Goal: Information Seeking & Learning: Find specific fact

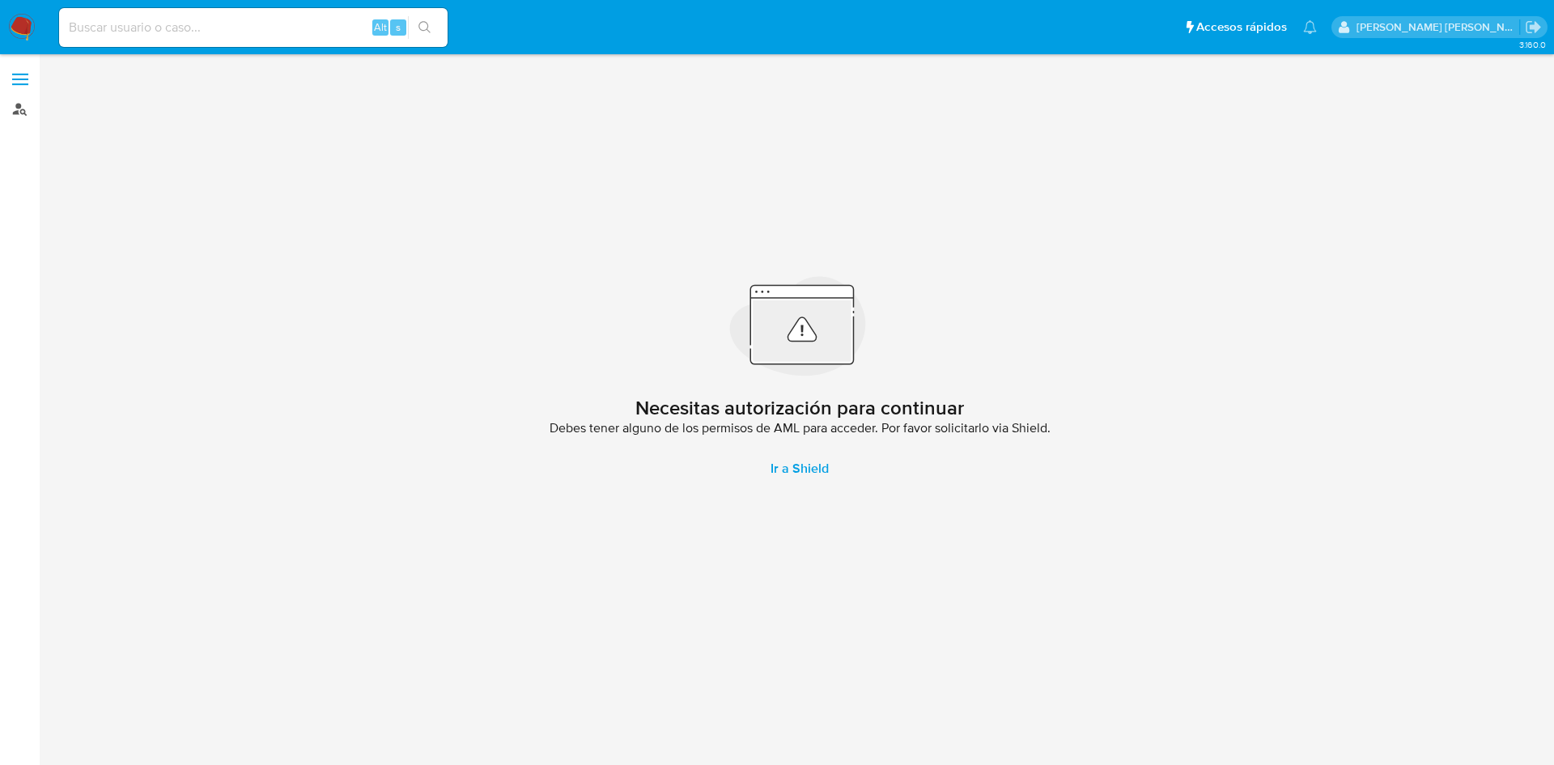
click at [20, 110] on link "Buscador de personas" at bounding box center [96, 108] width 193 height 25
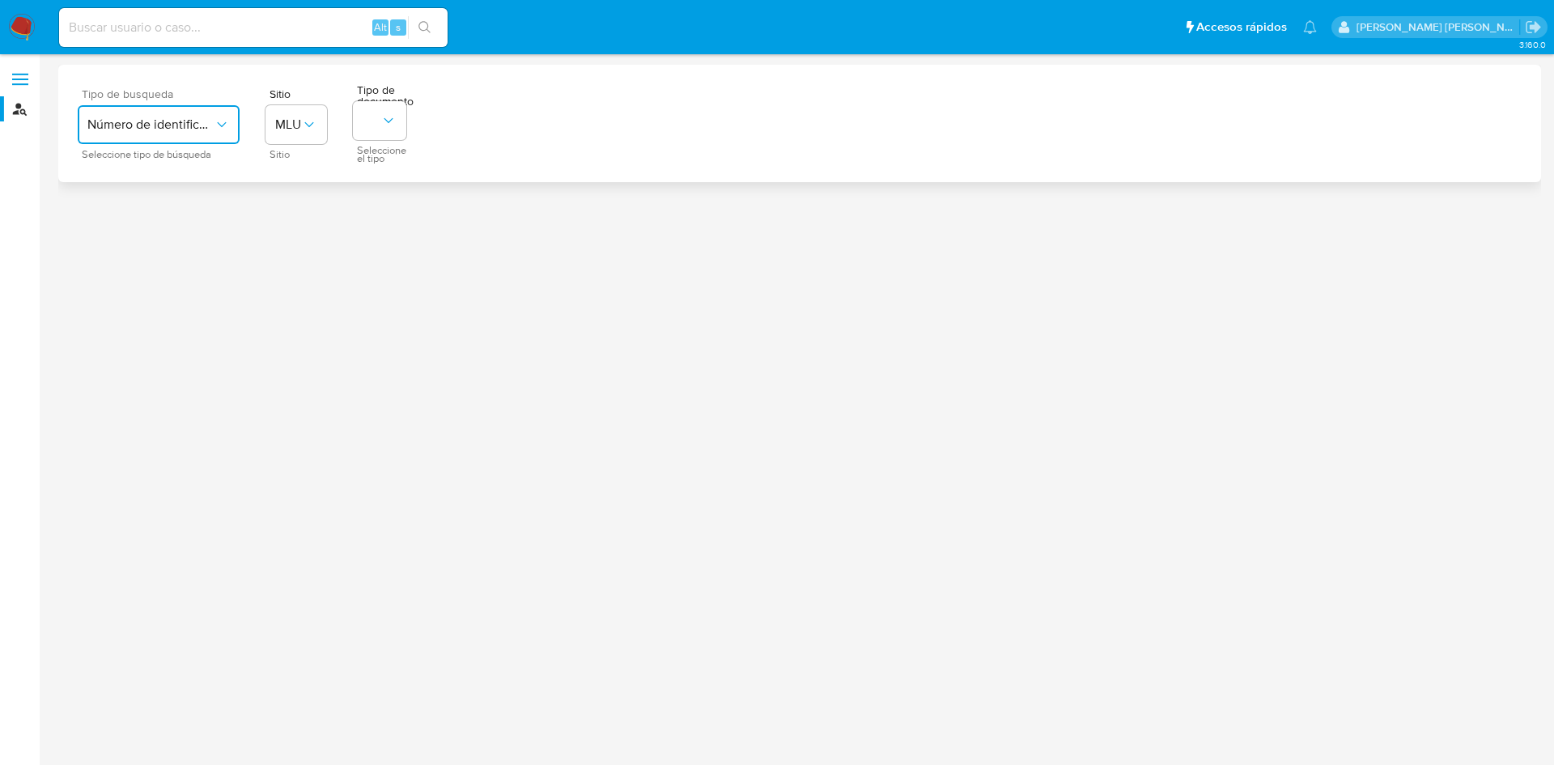
click at [214, 117] on icon "typeSearch" at bounding box center [222, 125] width 16 height 16
click at [147, 295] on span "User ID" at bounding box center [167, 303] width 41 height 16
click at [862, 122] on icon "button" at bounding box center [856, 119] width 13 height 13
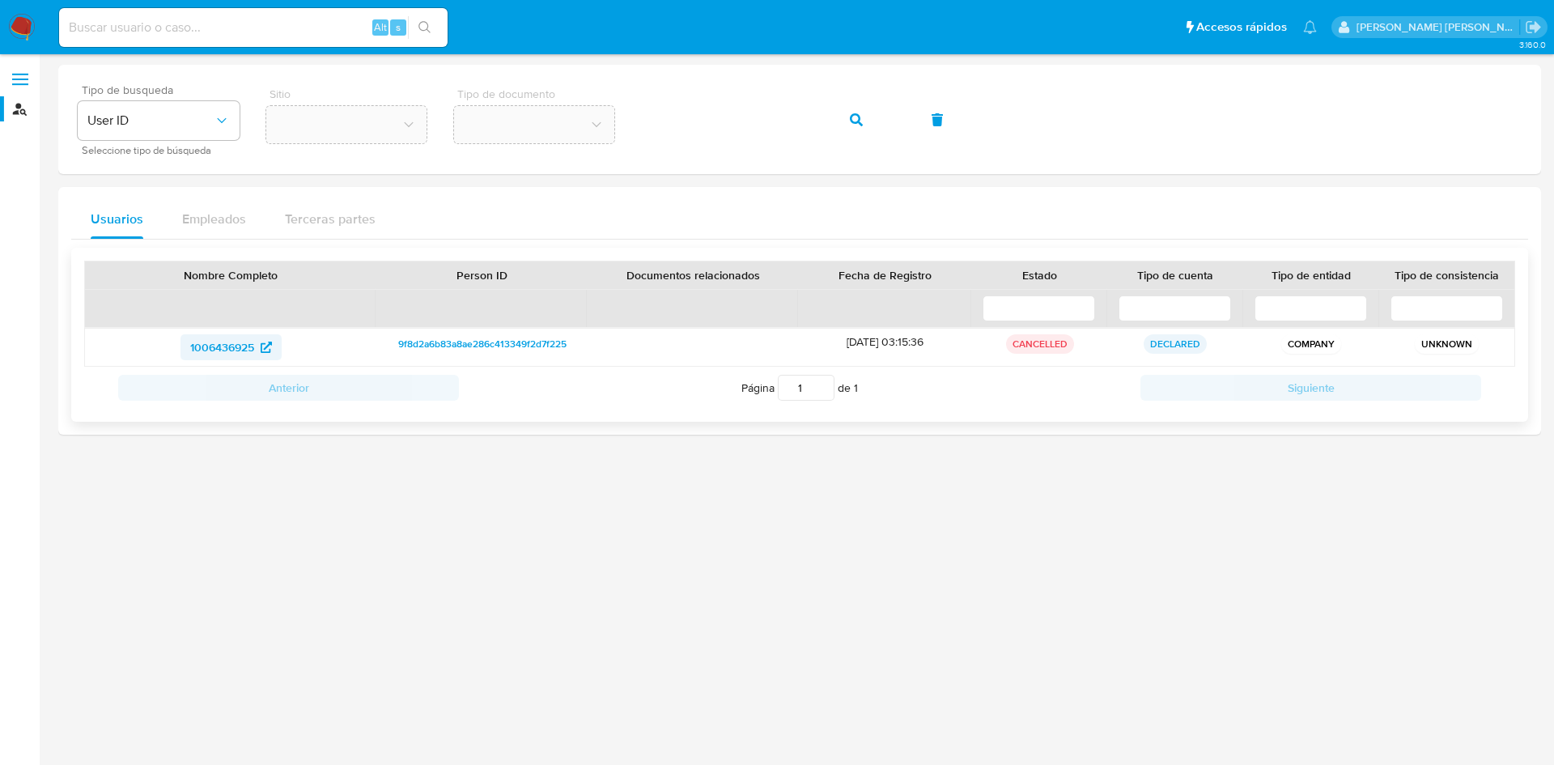
click at [240, 350] on span "1006436925" at bounding box center [222, 347] width 64 height 26
click at [853, 121] on icon "button" at bounding box center [856, 119] width 13 height 13
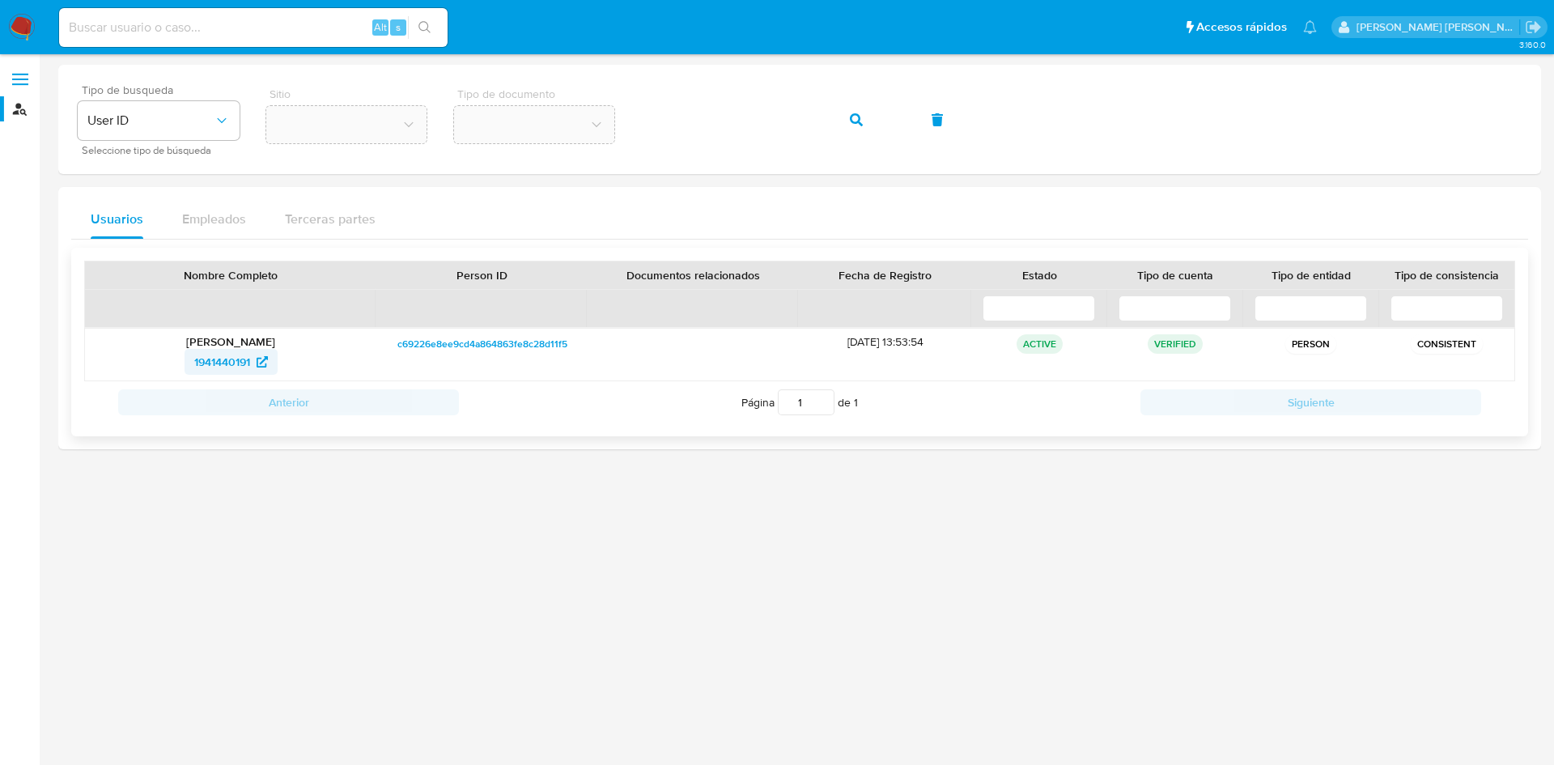
click at [244, 359] on span "1941440191" at bounding box center [222, 362] width 56 height 26
click at [614, 122] on div "Tipo de busqueda User ID Seleccione tipo de búsqueda Sitio Tipo de documento" at bounding box center [799, 119] width 1443 height 70
click at [859, 113] on icon "button" at bounding box center [856, 119] width 13 height 13
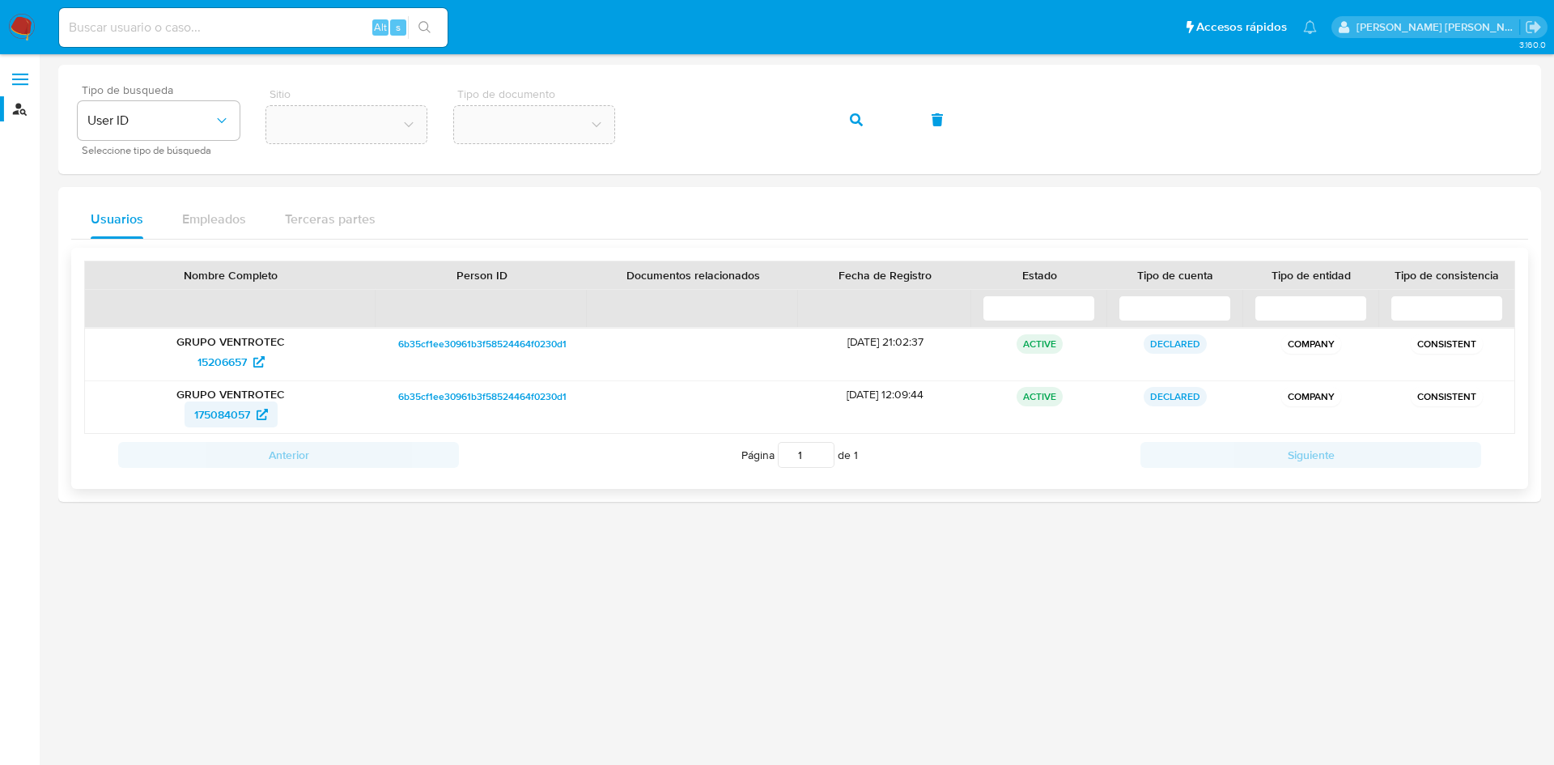
click at [250, 407] on span "175084057" at bounding box center [222, 414] width 56 height 26
click at [635, 123] on div "Tipo de busqueda User ID Seleccione tipo de búsqueda Sitio Tipo de documento" at bounding box center [799, 119] width 1443 height 70
click at [863, 122] on button "button" at bounding box center [856, 119] width 55 height 39
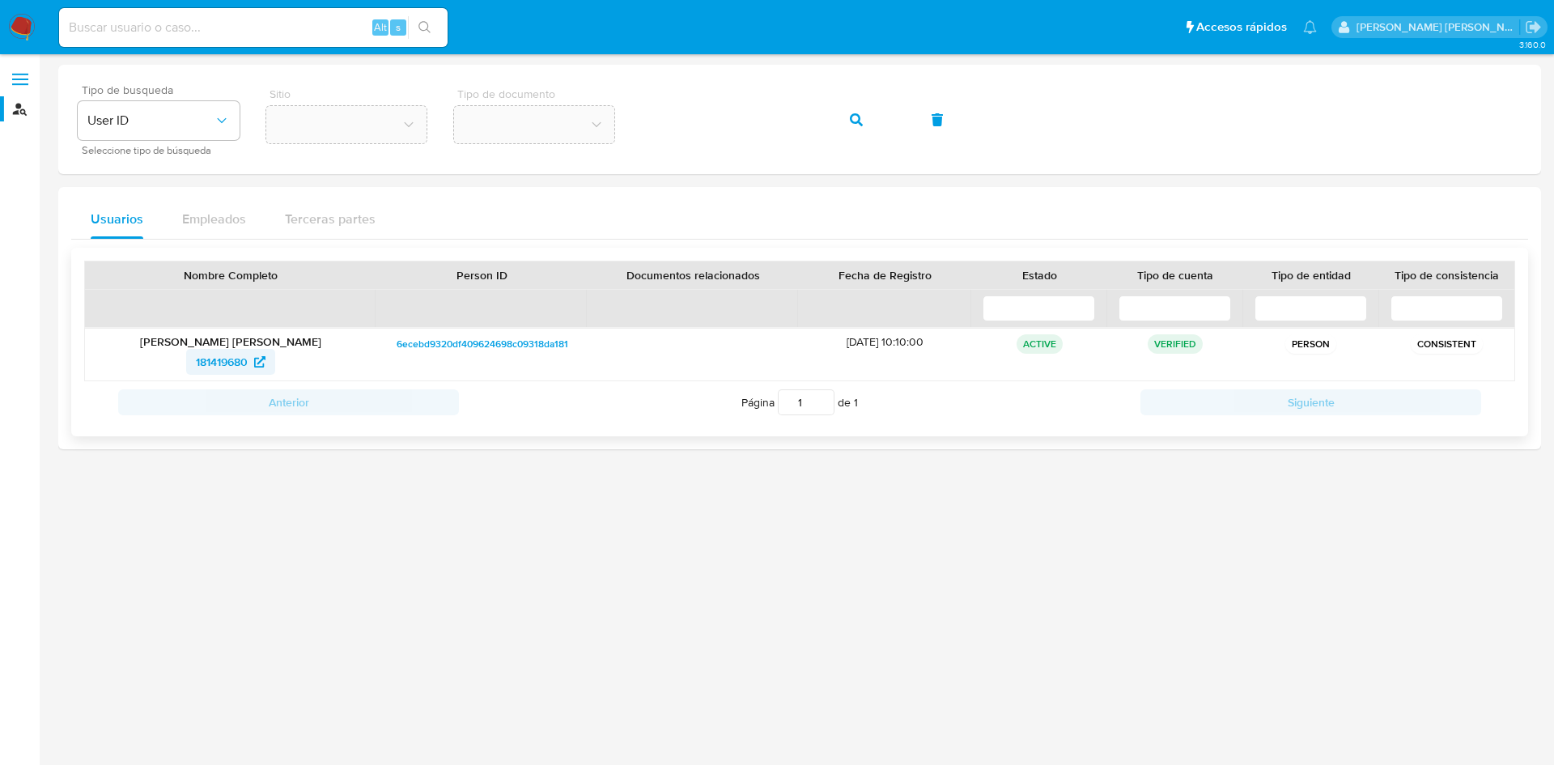
click at [256, 361] on icon at bounding box center [259, 361] width 11 height 11
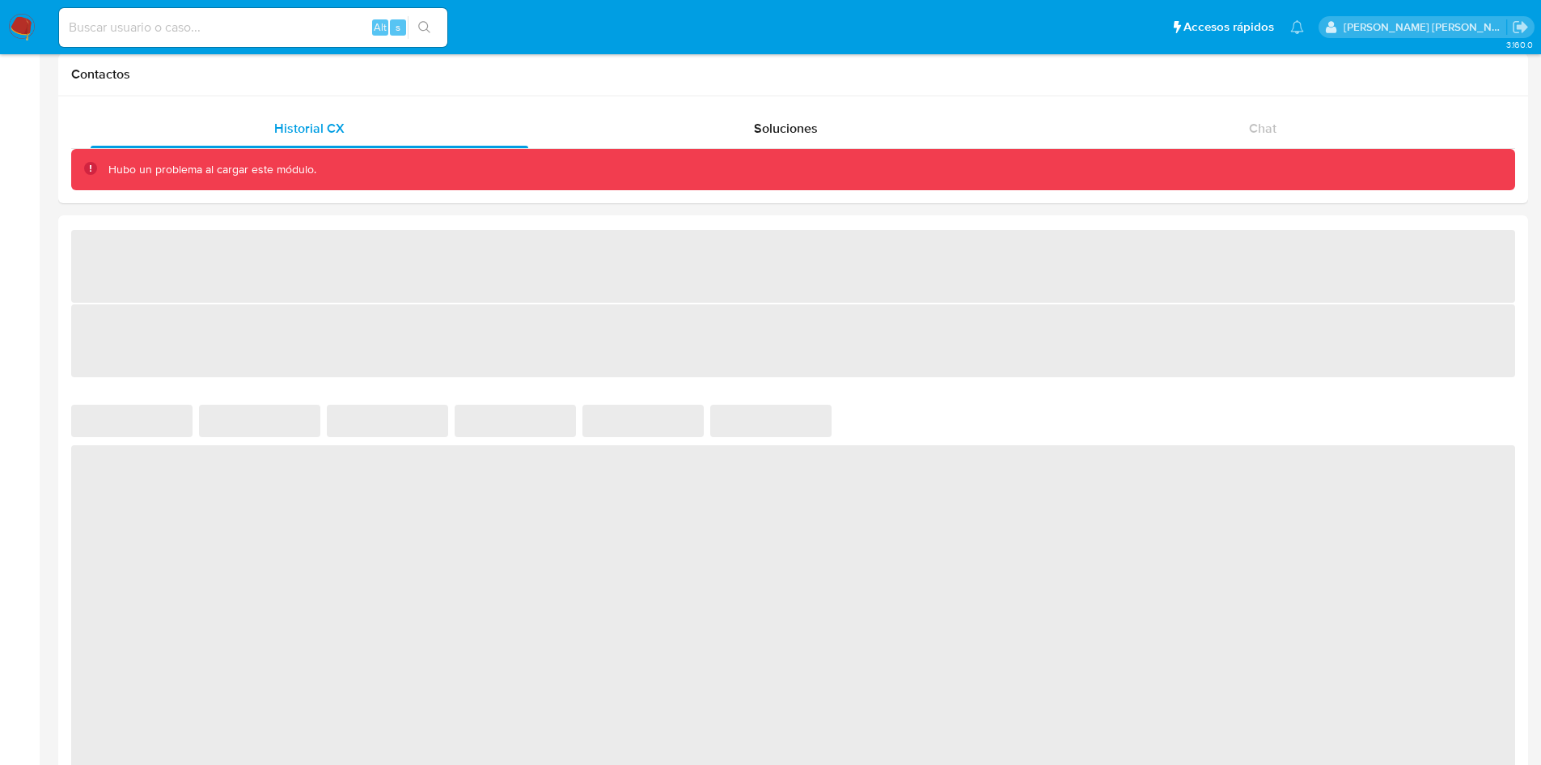
scroll to position [505, 0]
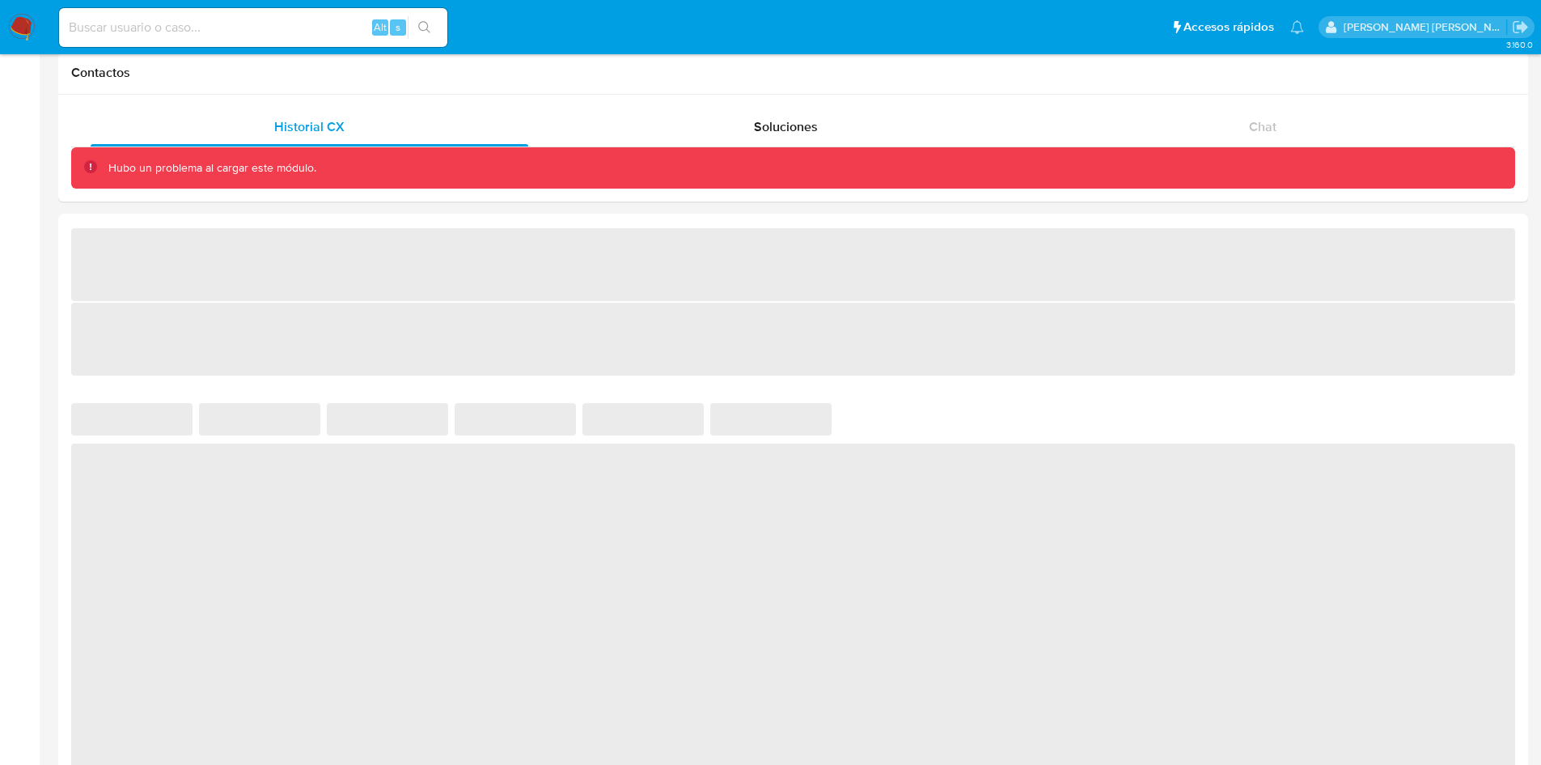
select select "10"
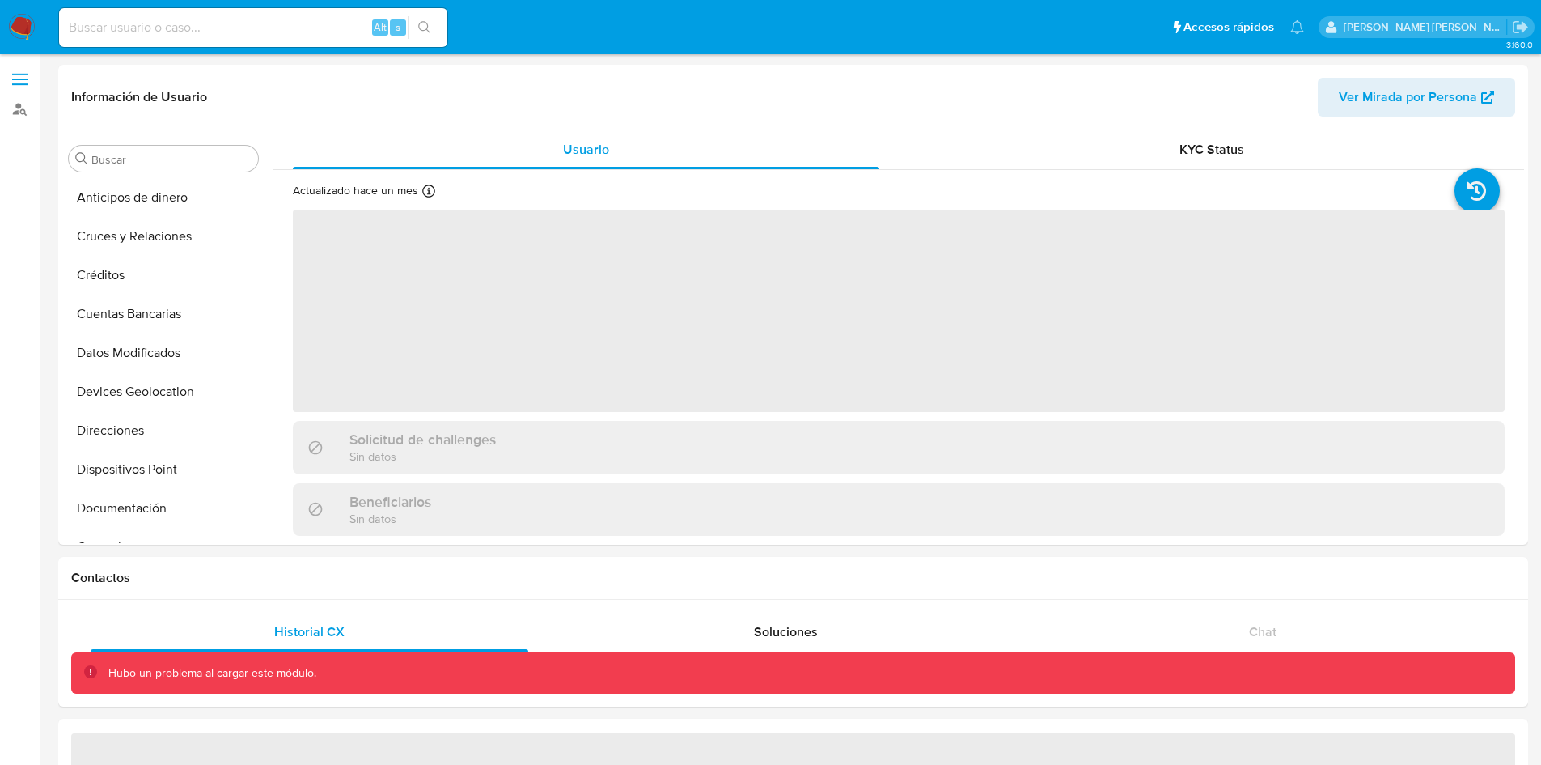
select select "10"
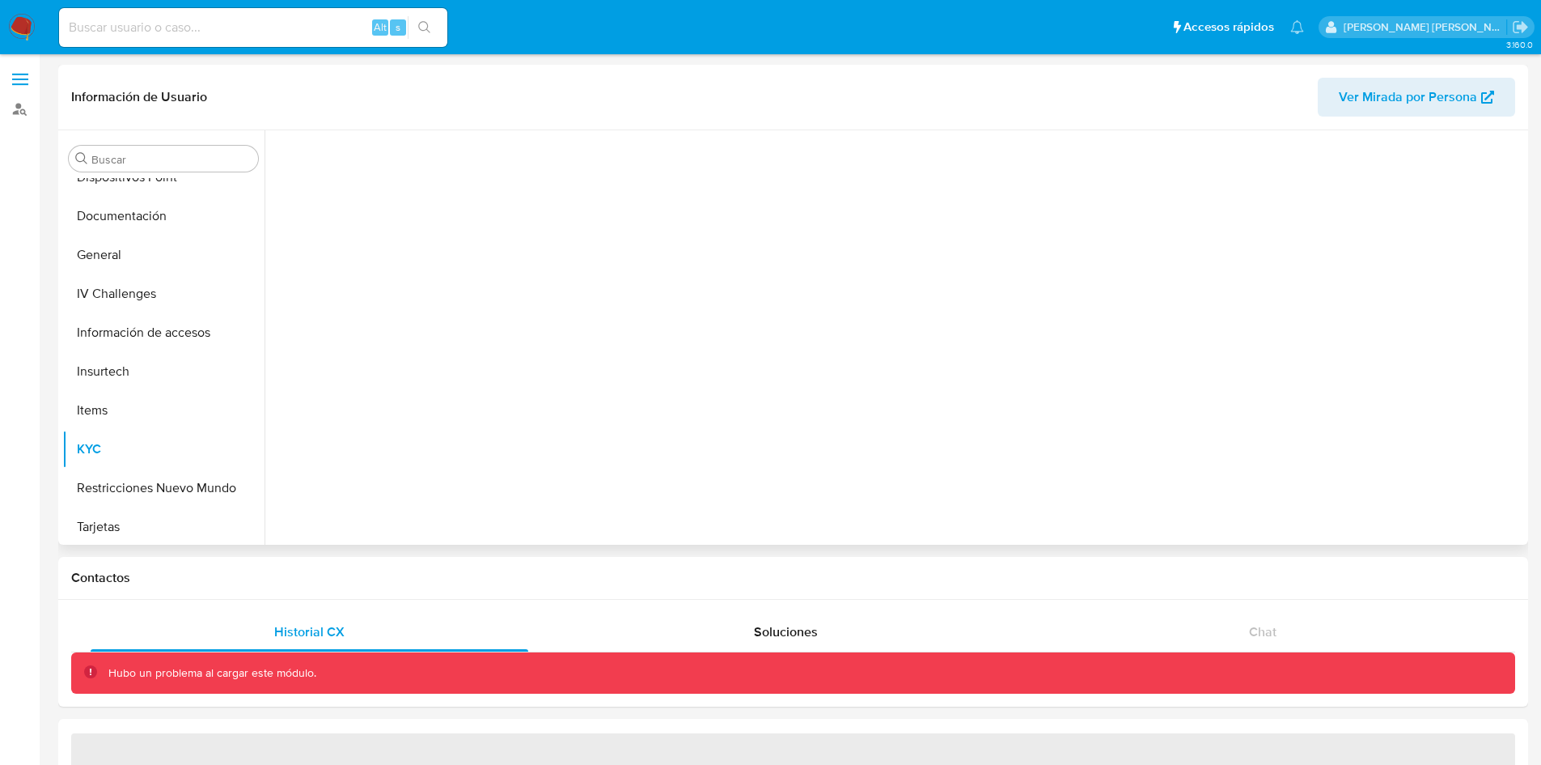
scroll to position [295, 0]
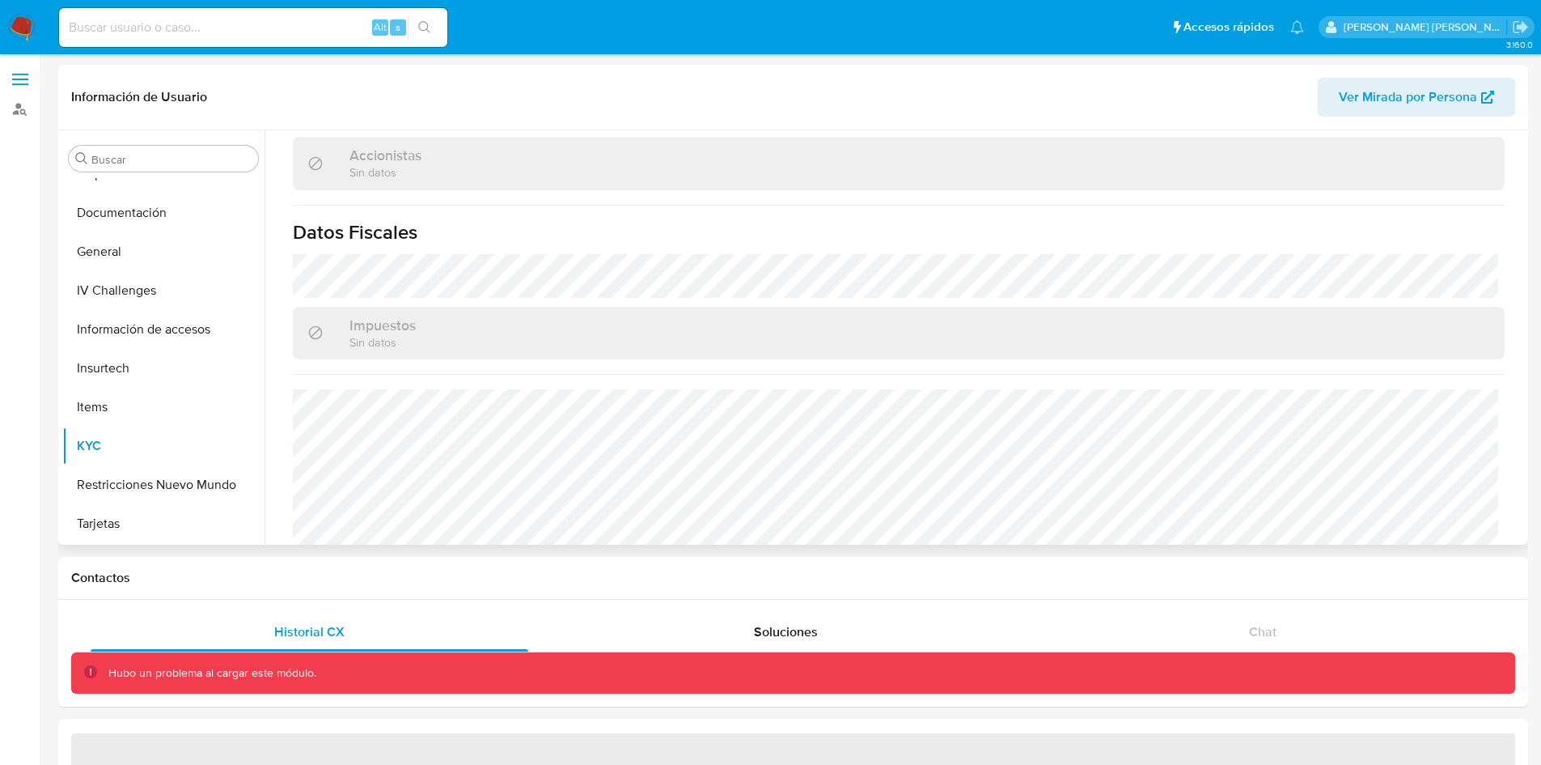
select select "10"
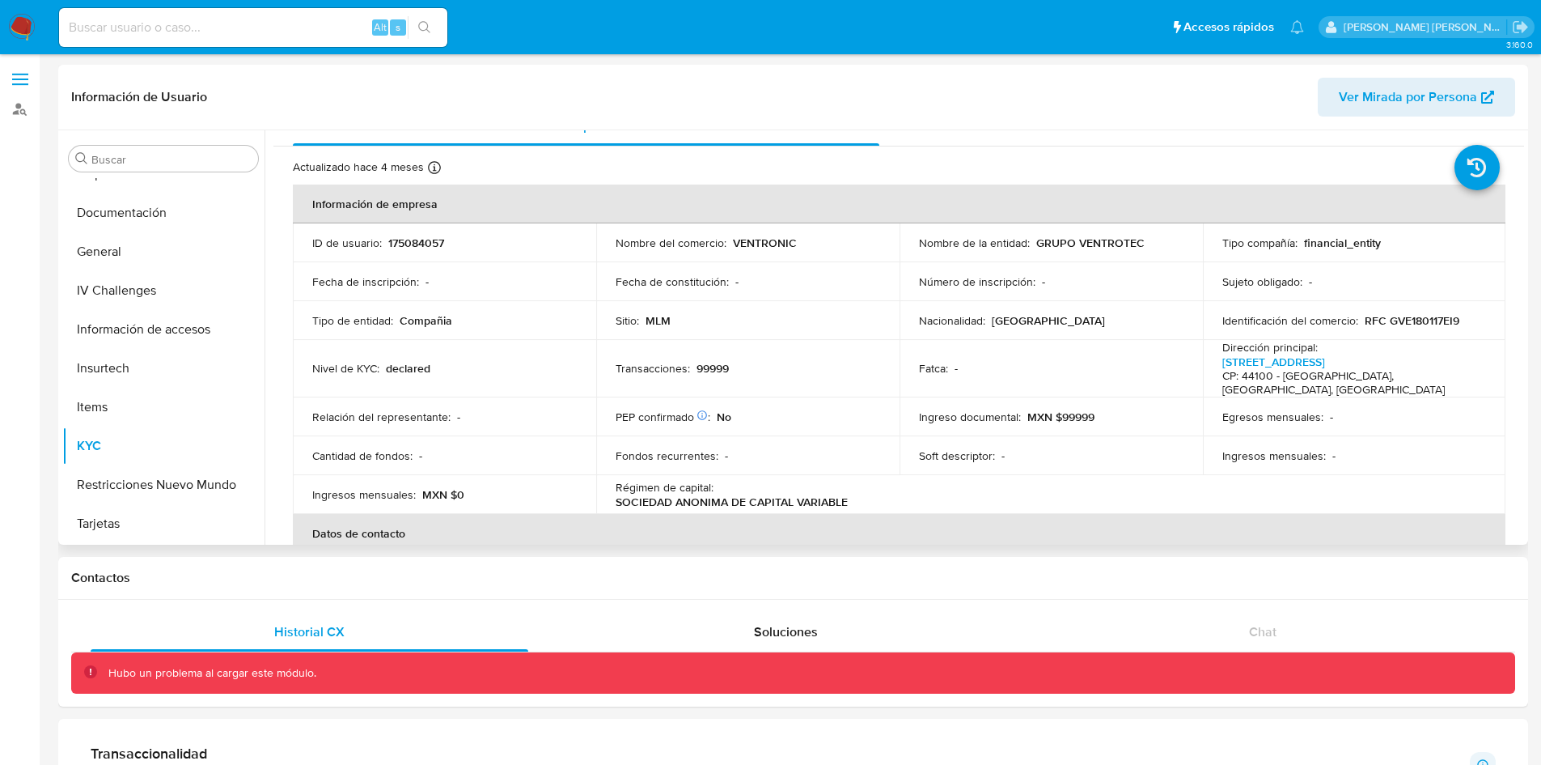
scroll to position [0, 0]
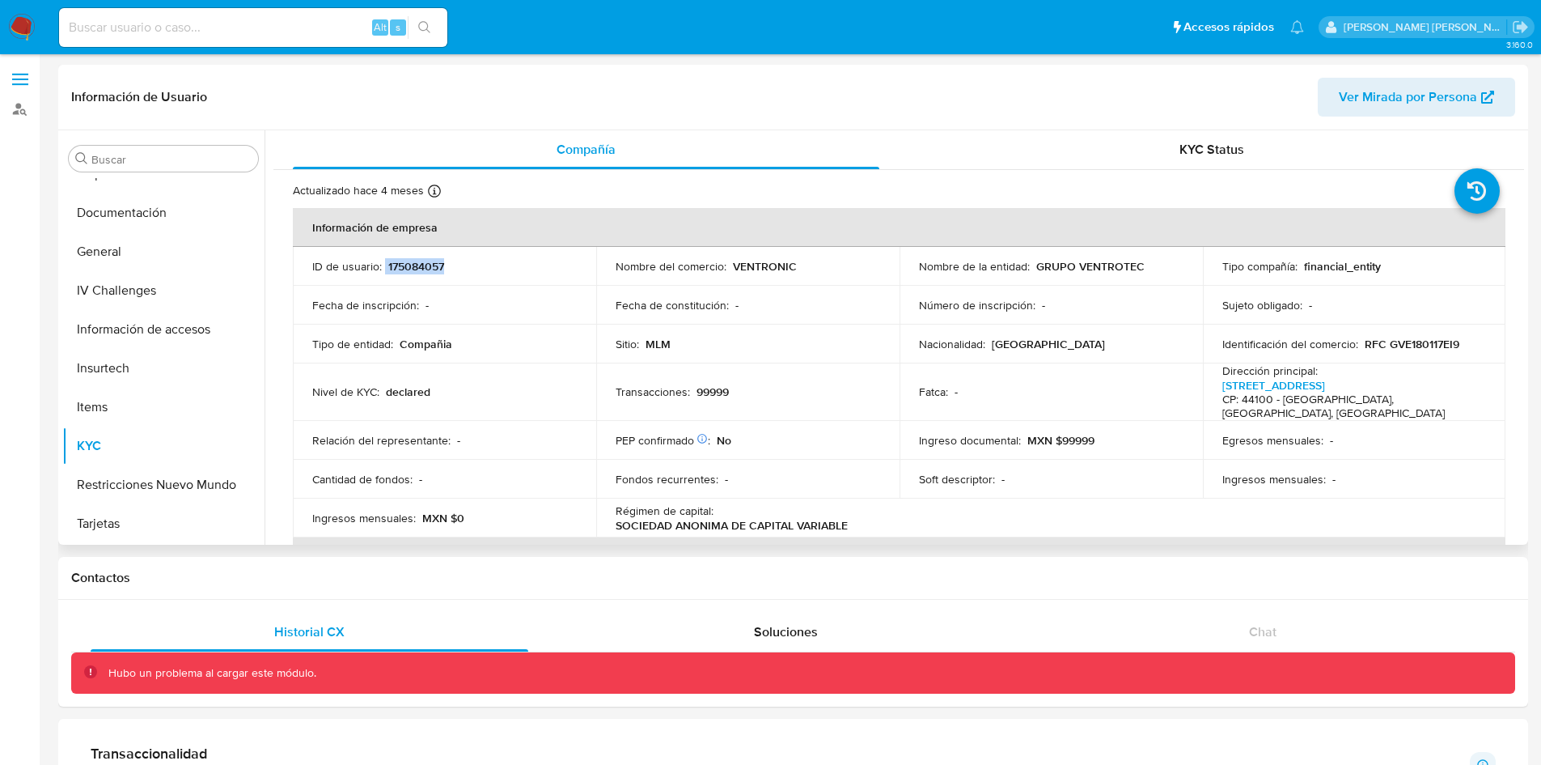
drag, startPoint x: 456, startPoint y: 262, endPoint x: 385, endPoint y: 267, distance: 70.6
click at [385, 267] on div "ID de usuario : 175084057" at bounding box center [444, 266] width 265 height 15
copy div "175084057"
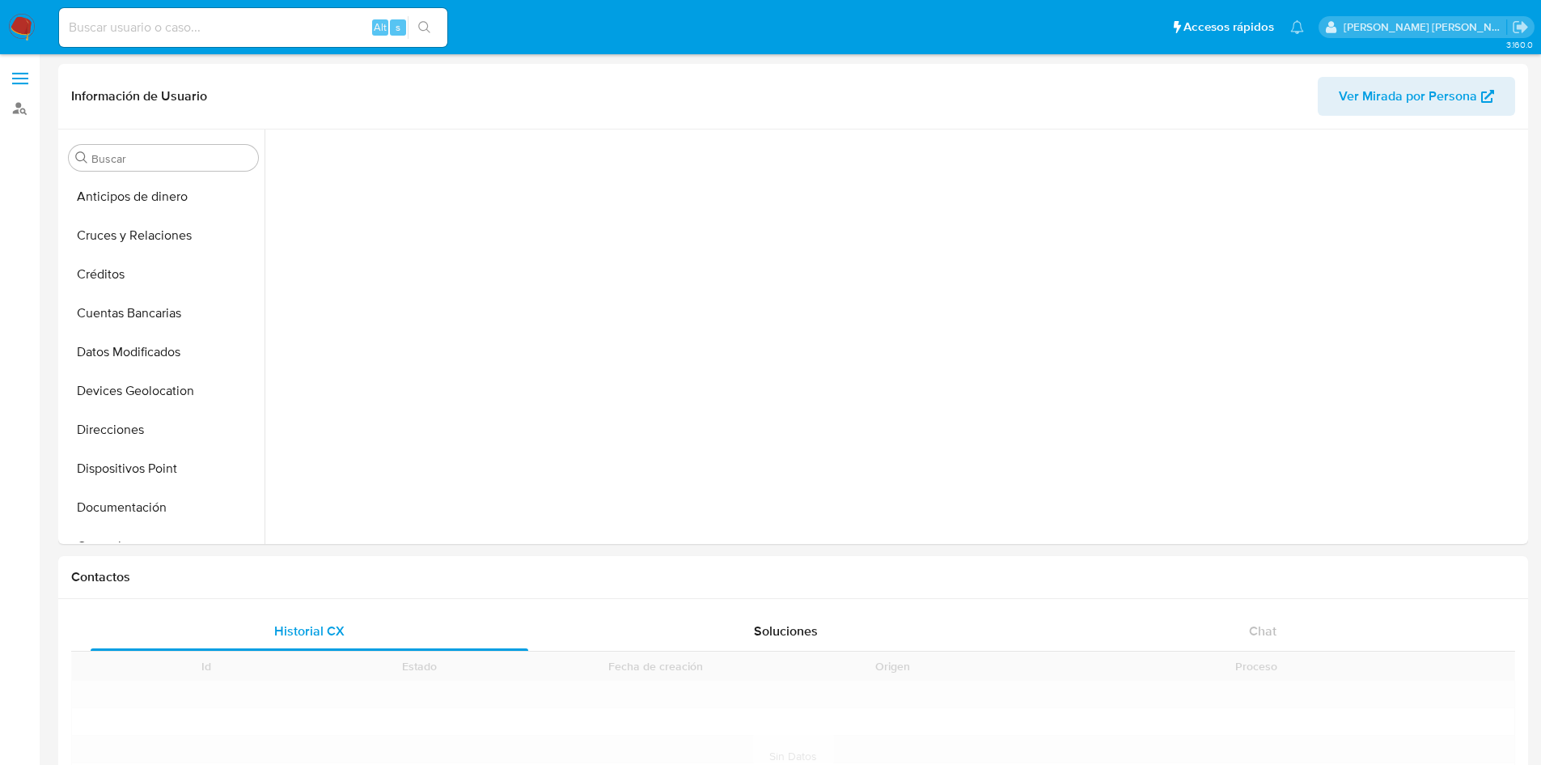
scroll to position [295, 0]
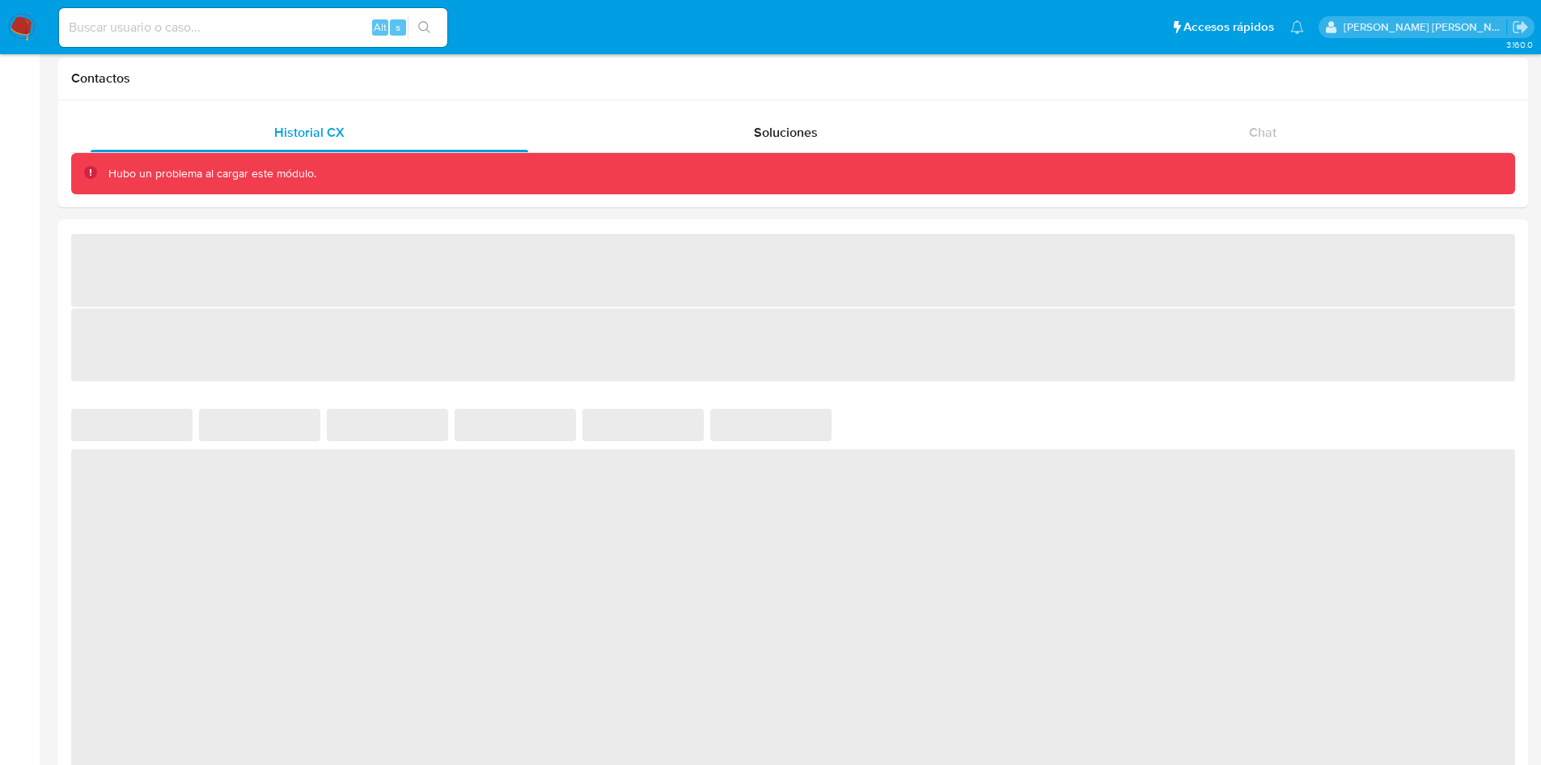
select select "10"
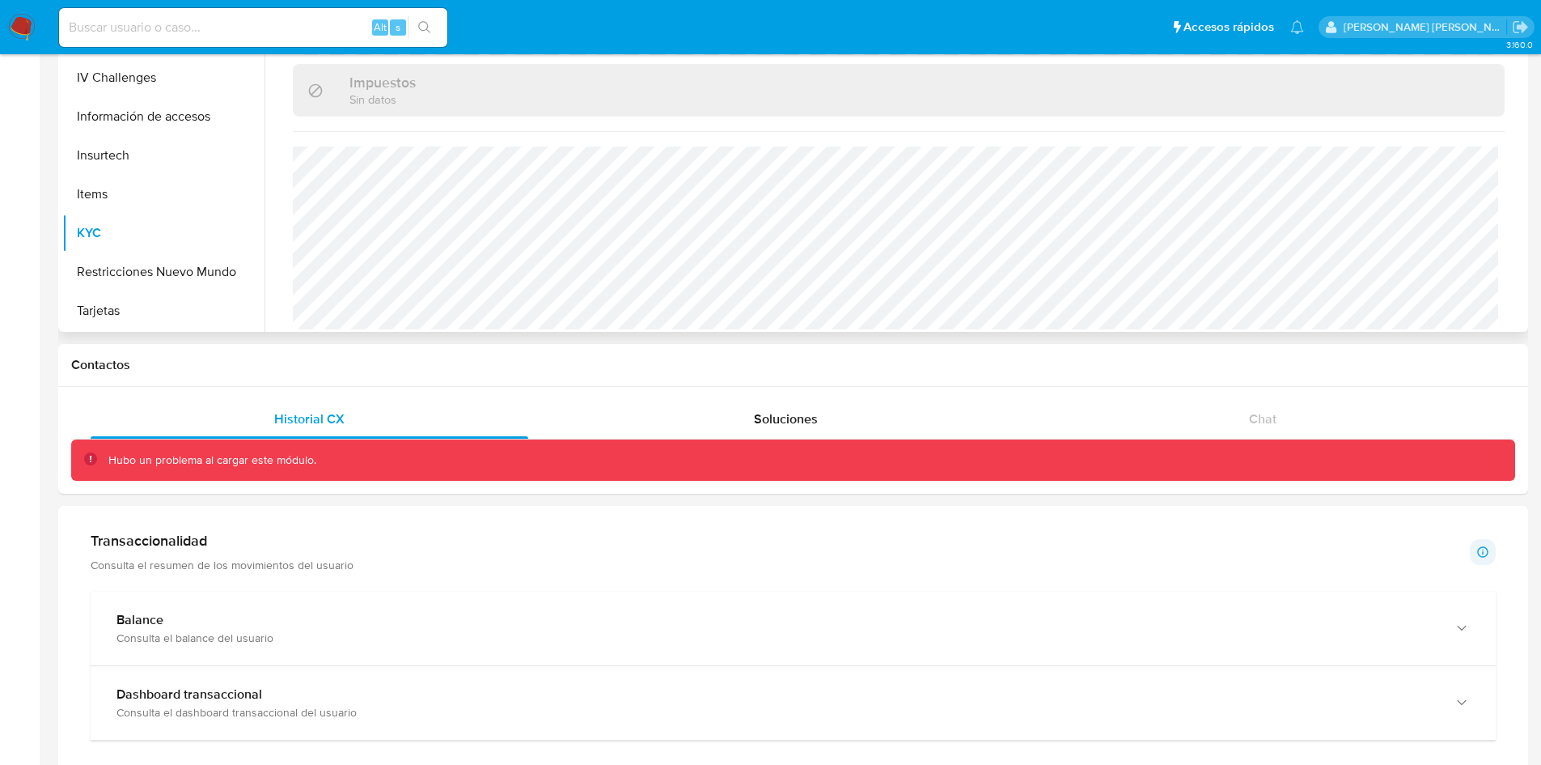
scroll to position [1001, 0]
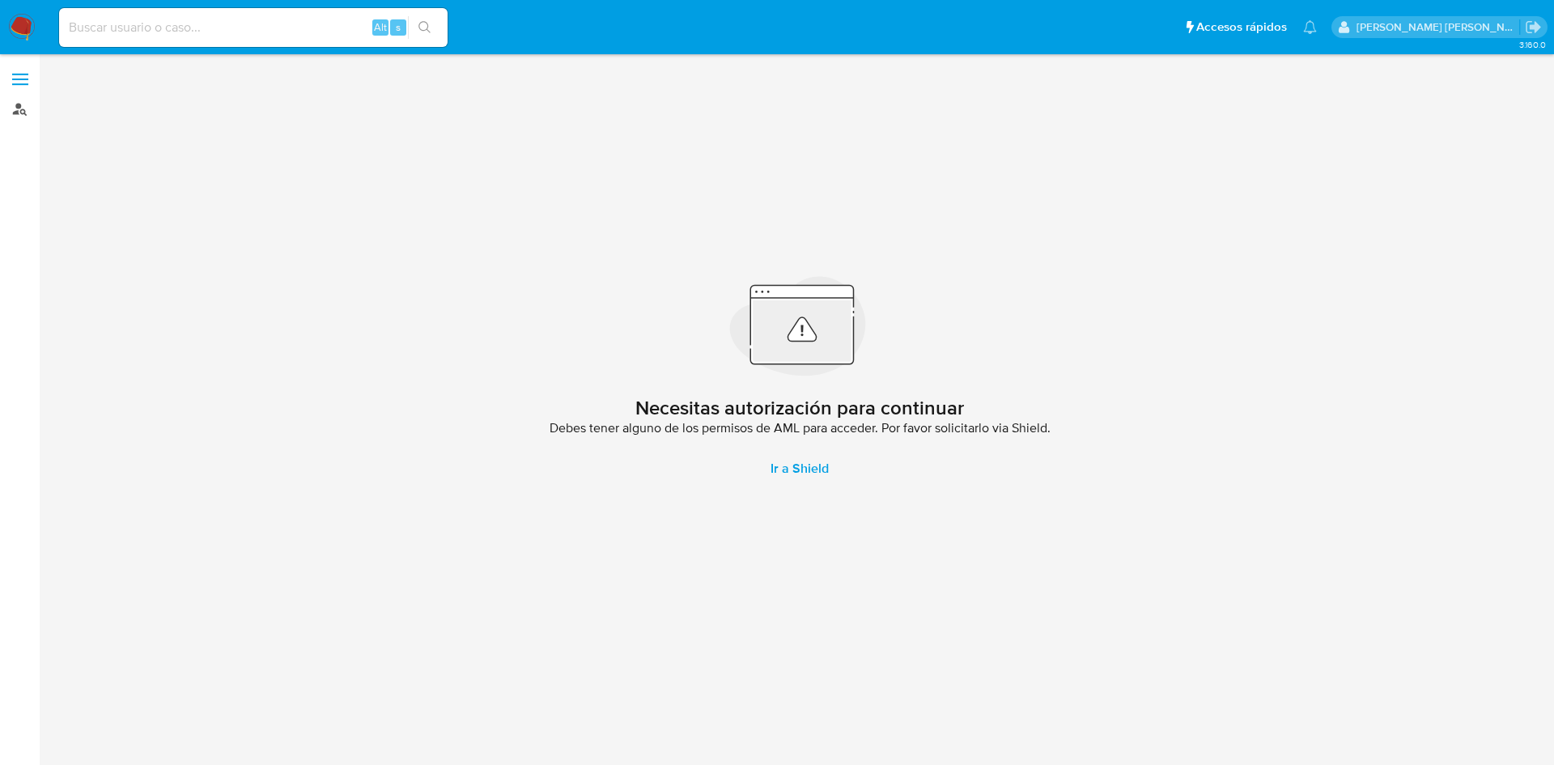
click at [19, 112] on link "Buscador de personas" at bounding box center [96, 108] width 193 height 25
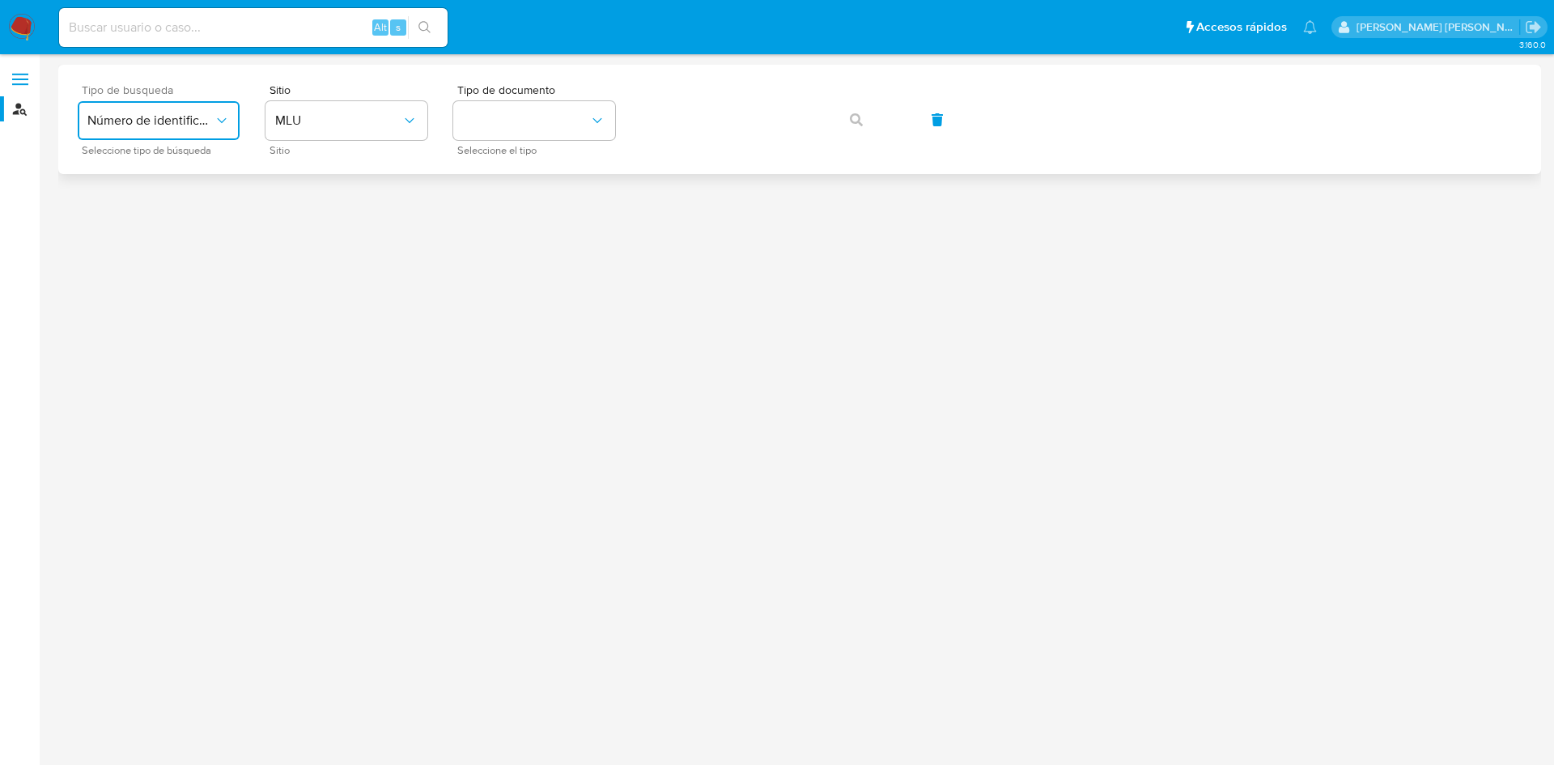
click at [182, 119] on span "Número de identificación" at bounding box center [150, 120] width 126 height 16
click at [157, 218] on div "User ID" at bounding box center [153, 219] width 133 height 39
click at [850, 114] on icon "button" at bounding box center [856, 119] width 13 height 13
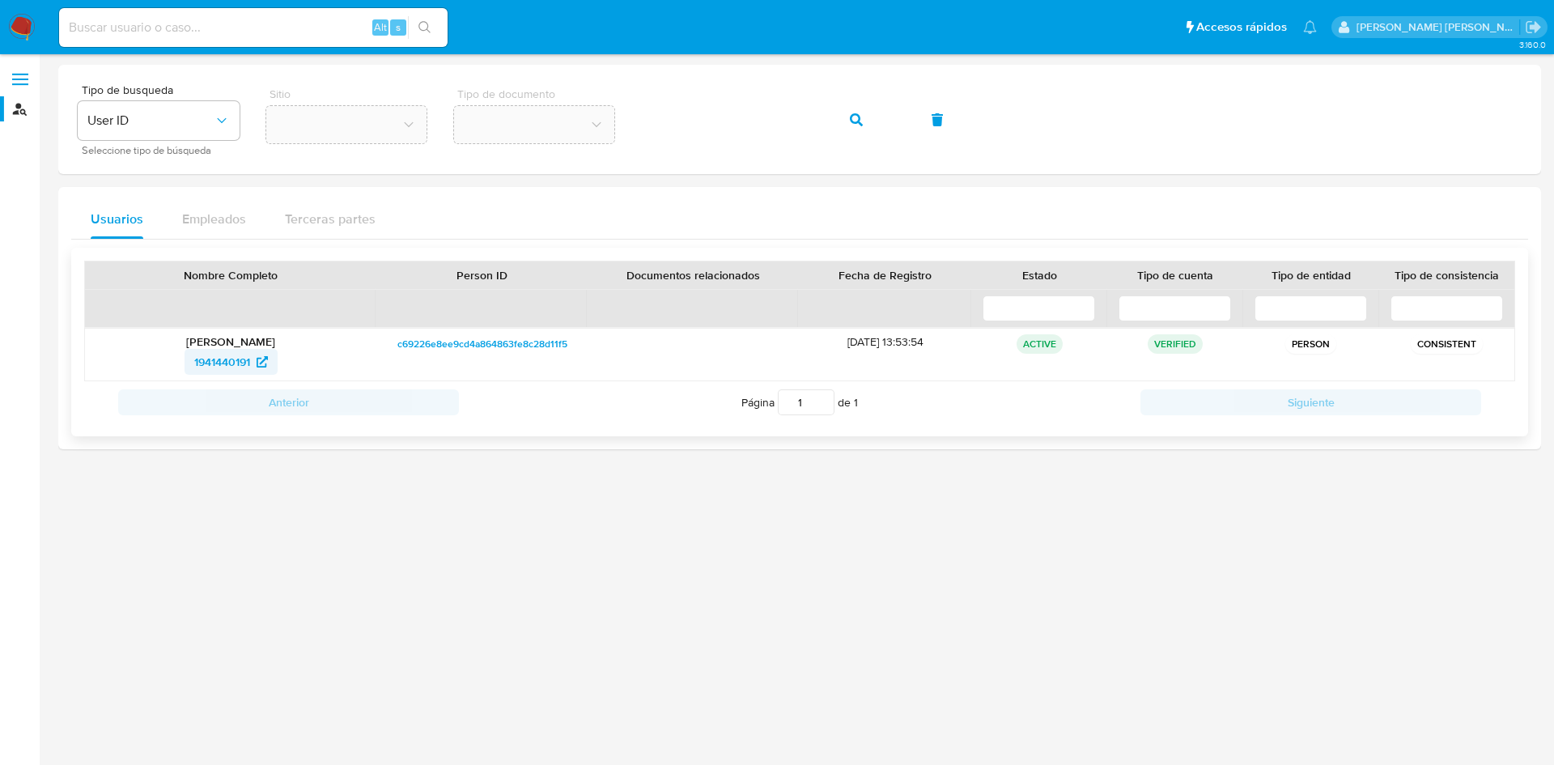
click at [237, 360] on span "1941440191" at bounding box center [222, 362] width 56 height 26
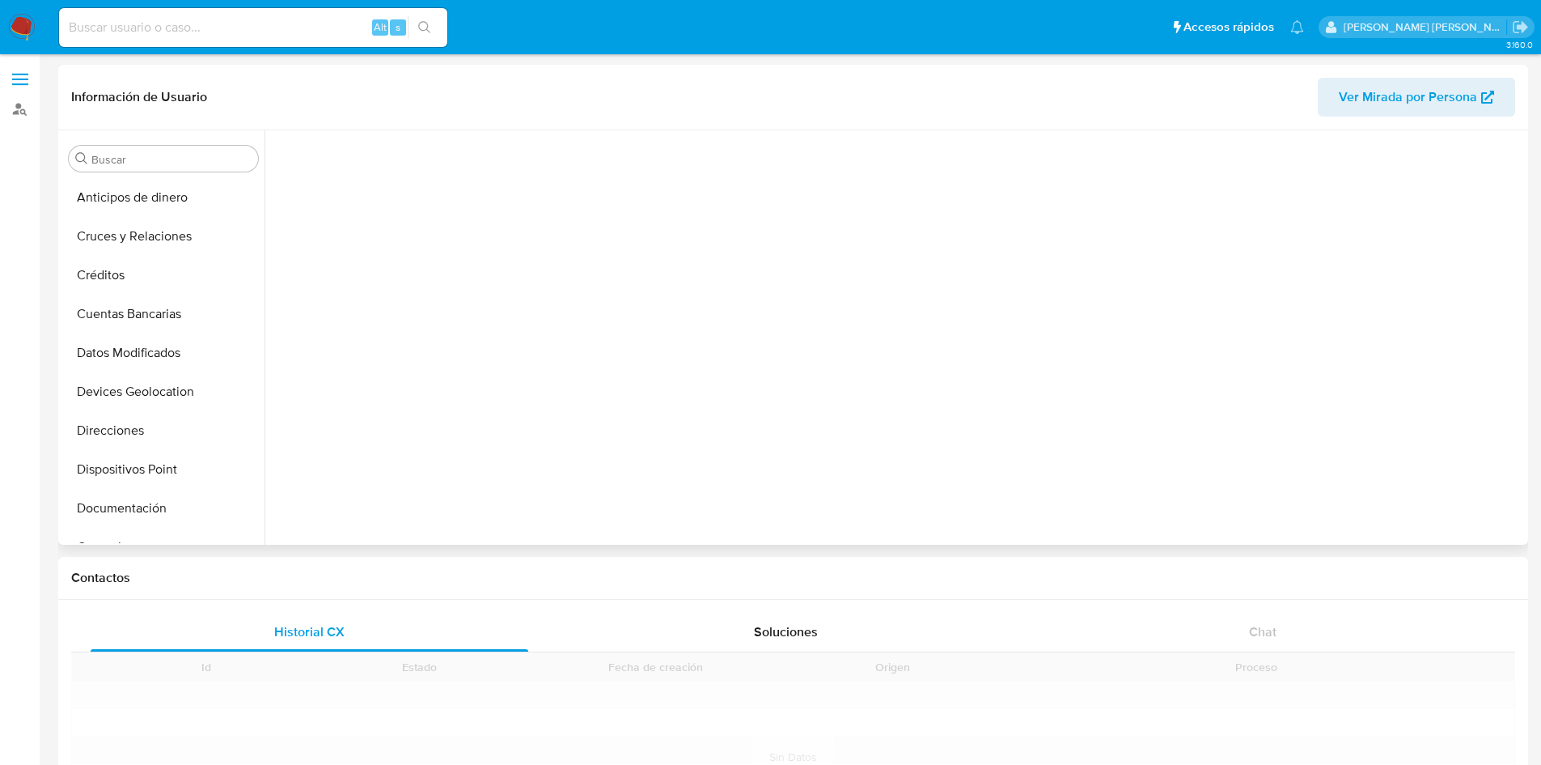
scroll to position [295, 0]
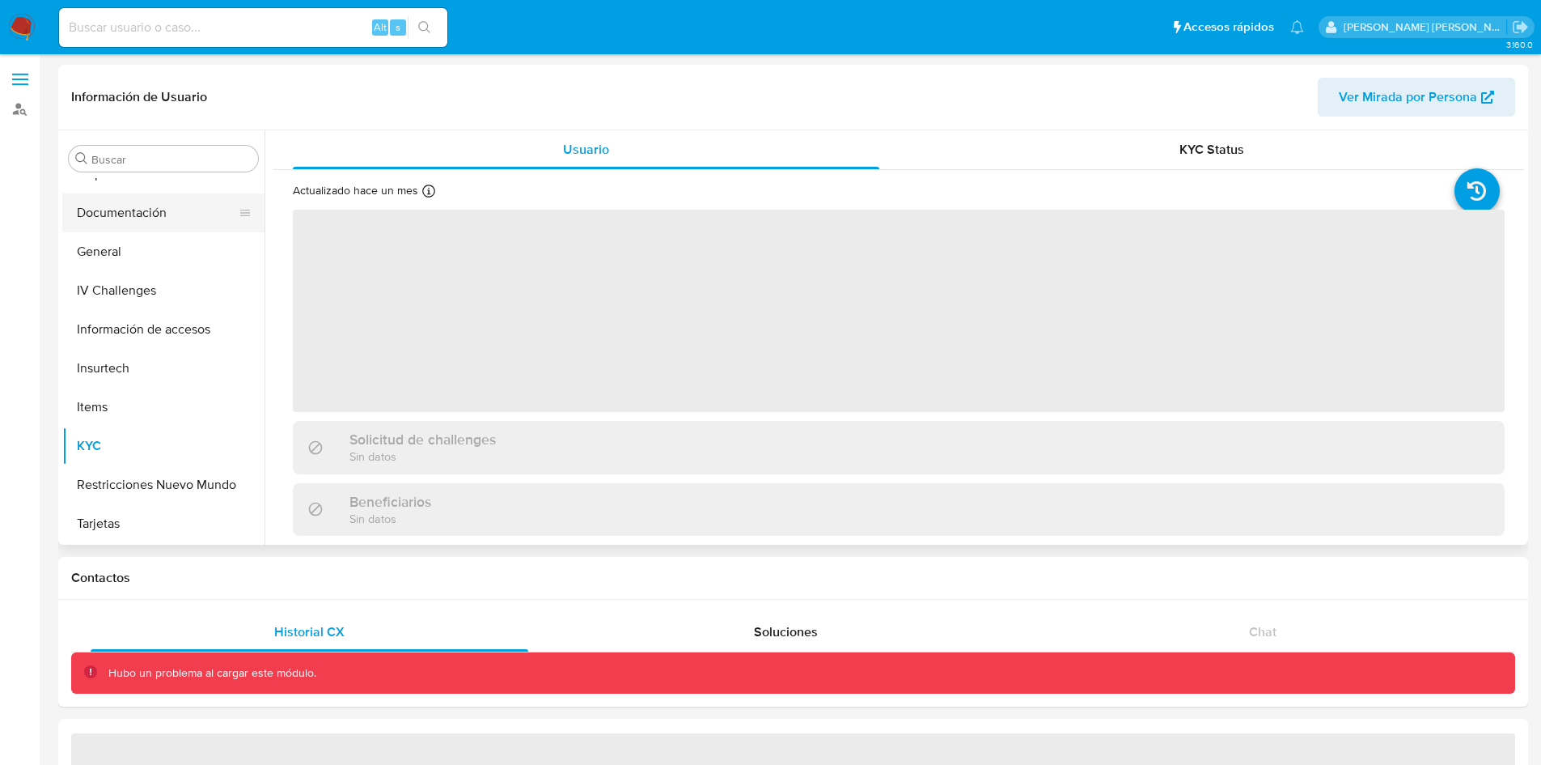
select select "10"
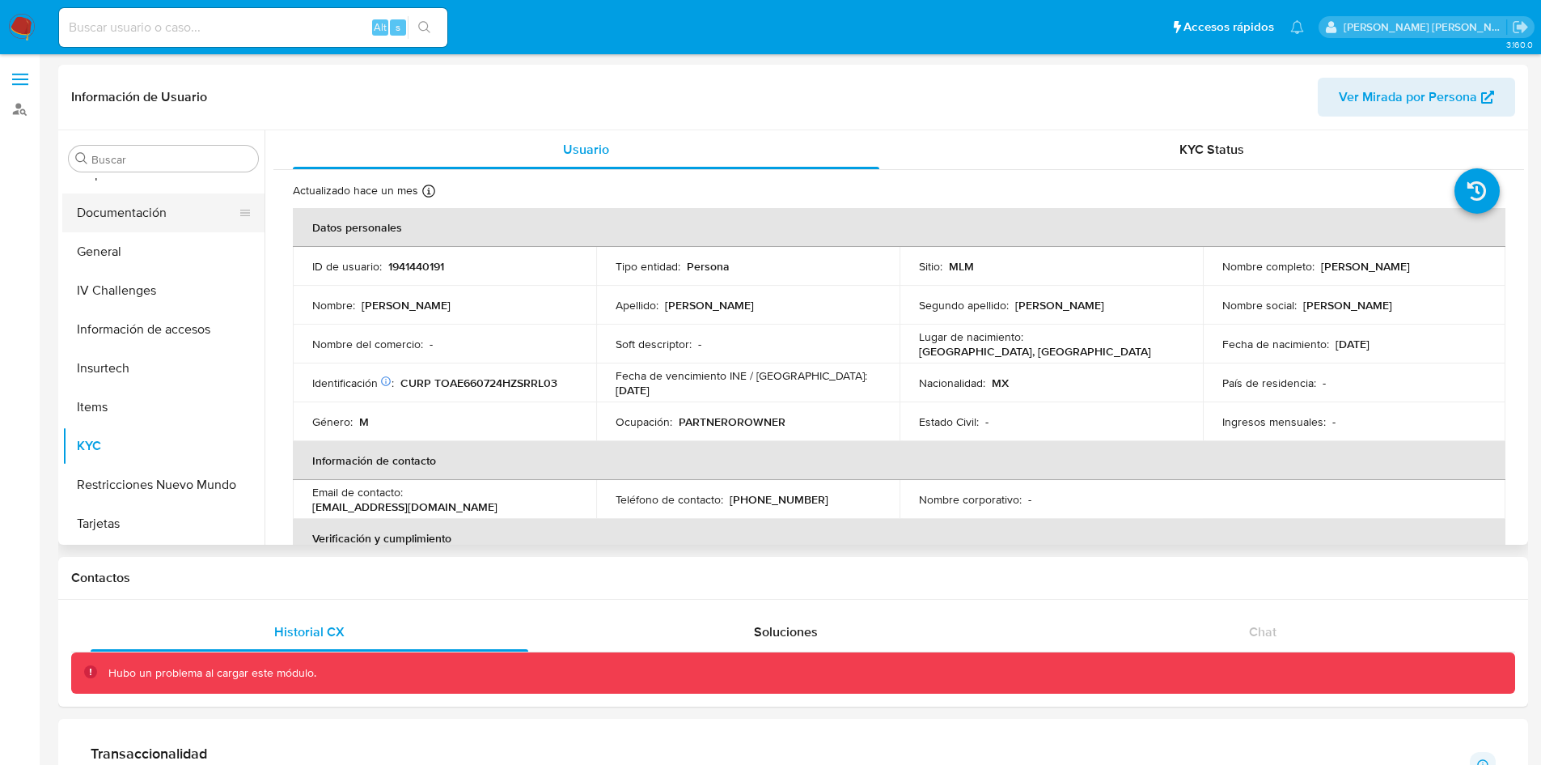
click at [146, 209] on button "Documentación" at bounding box center [156, 212] width 189 height 39
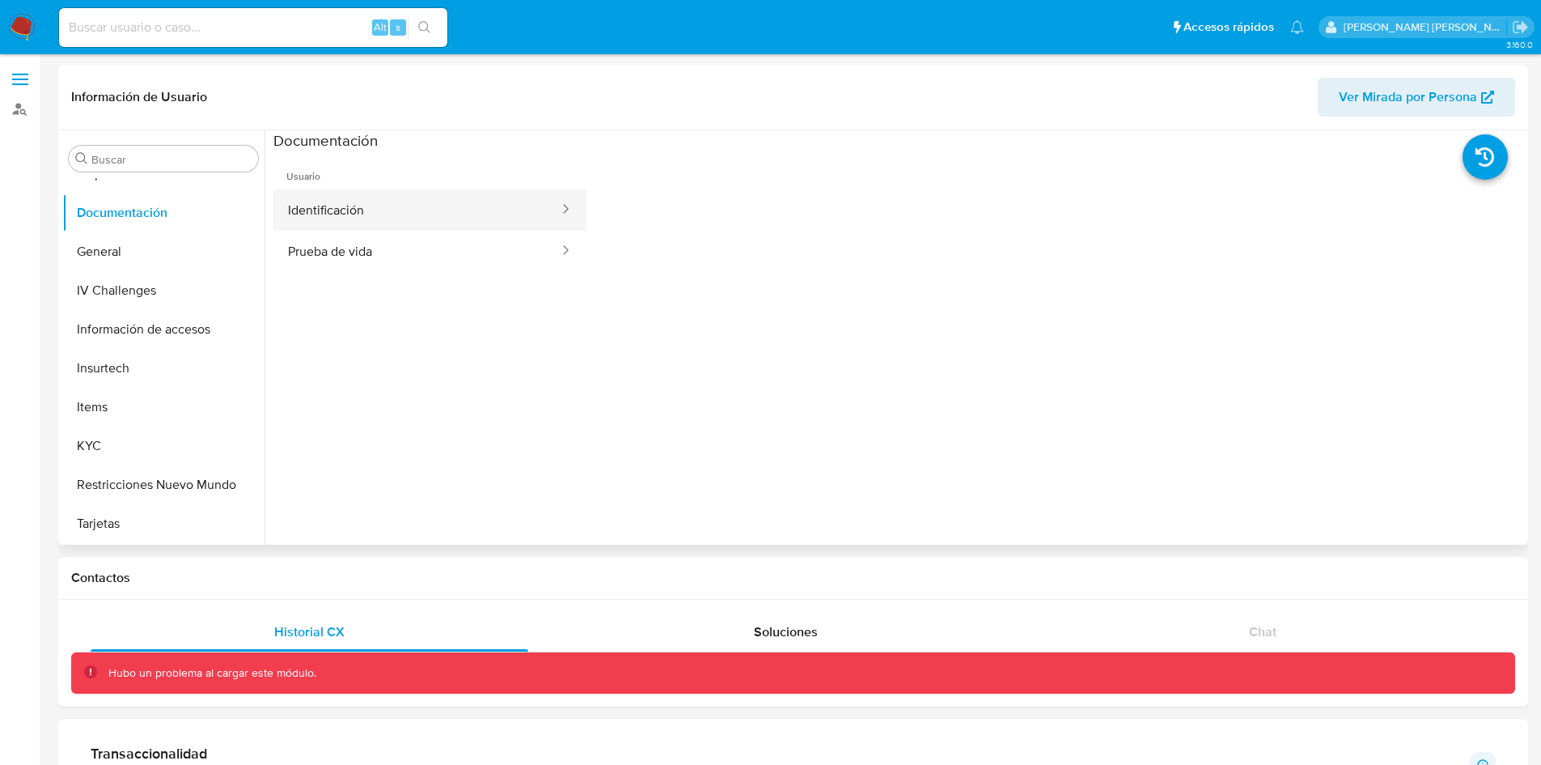
click at [487, 212] on button "Identificación" at bounding box center [416, 209] width 287 height 41
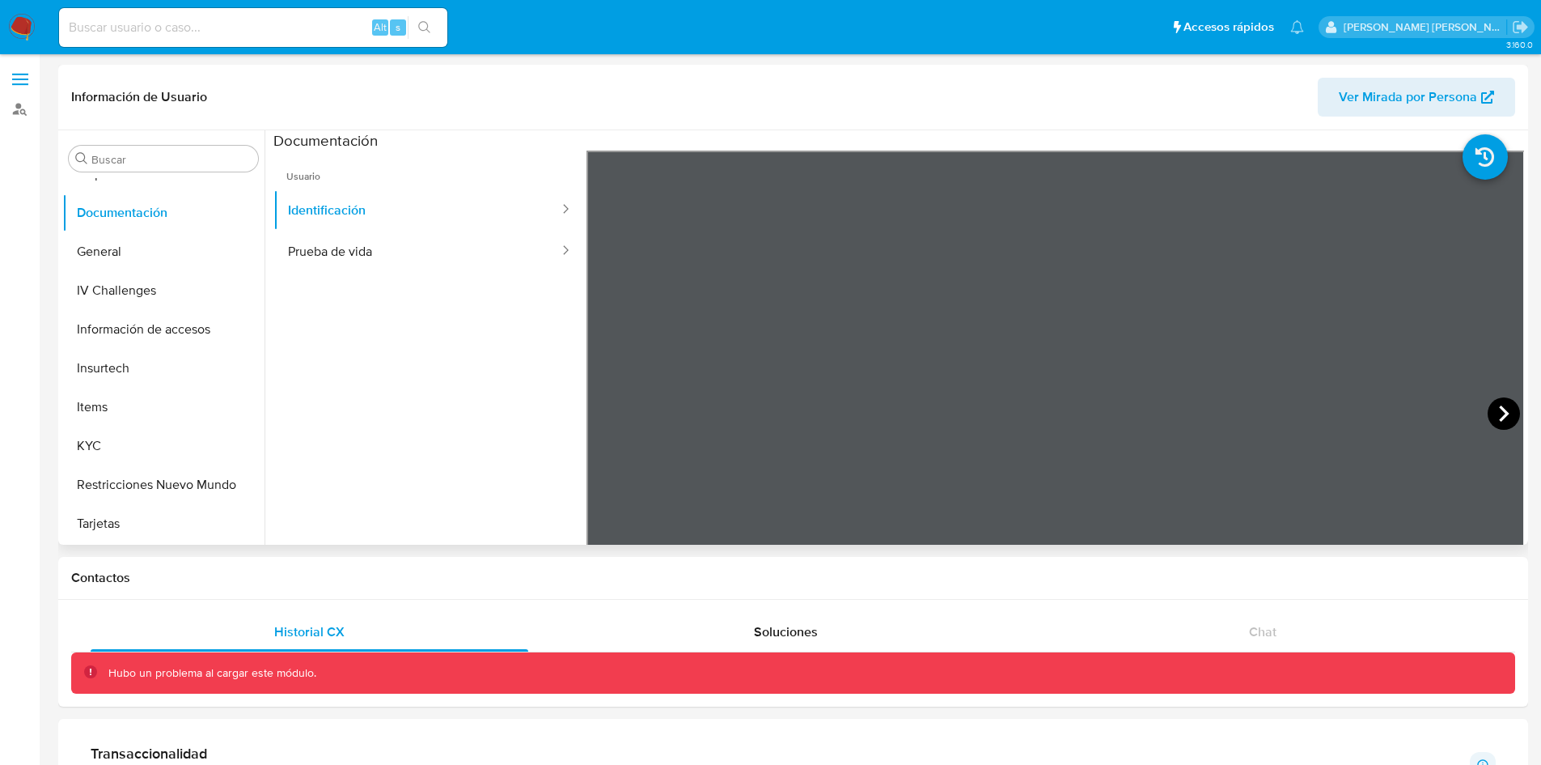
click at [1499, 418] on icon at bounding box center [1504, 413] width 32 height 32
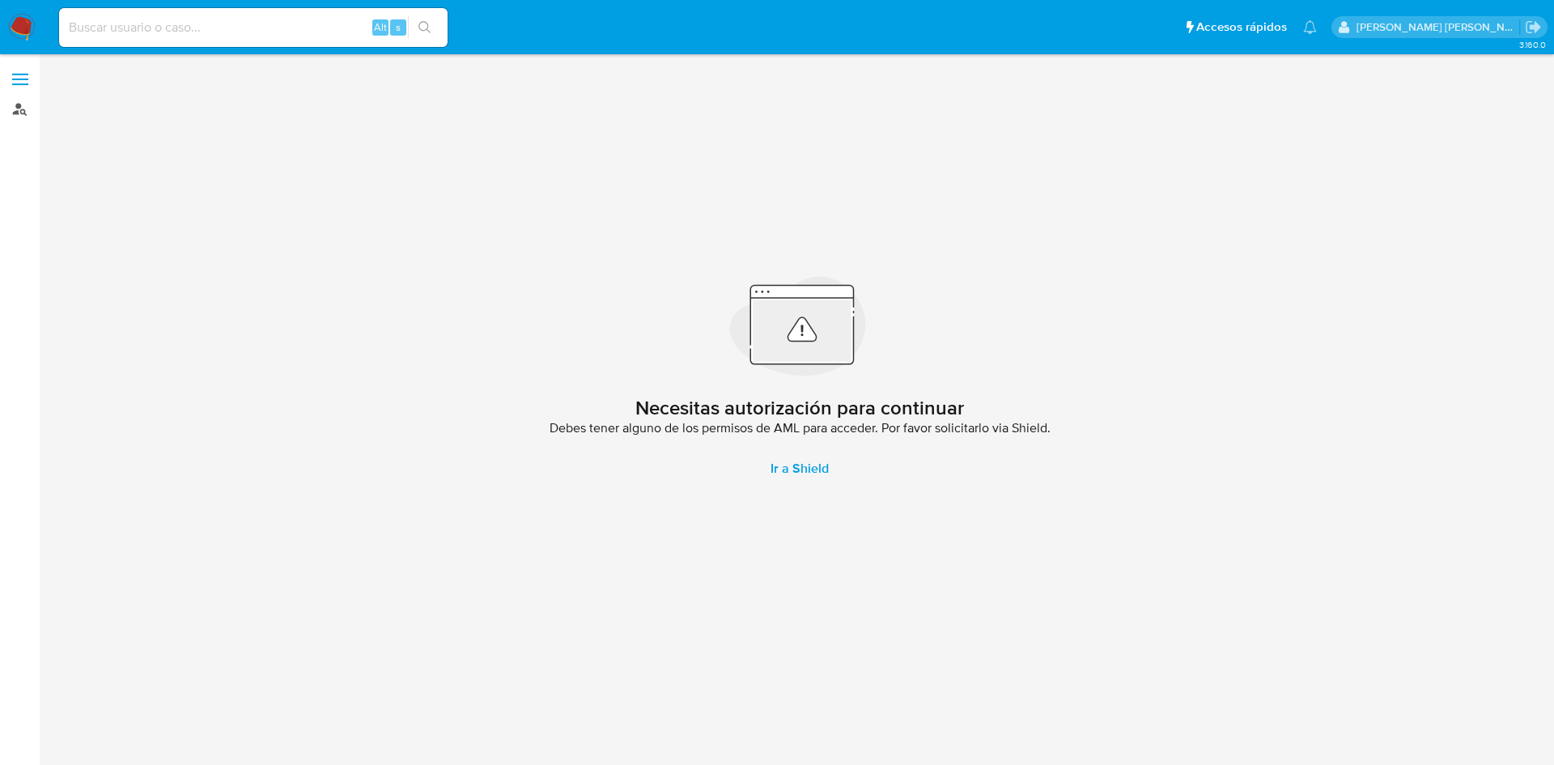
click at [16, 115] on link "Buscador de personas" at bounding box center [96, 108] width 193 height 25
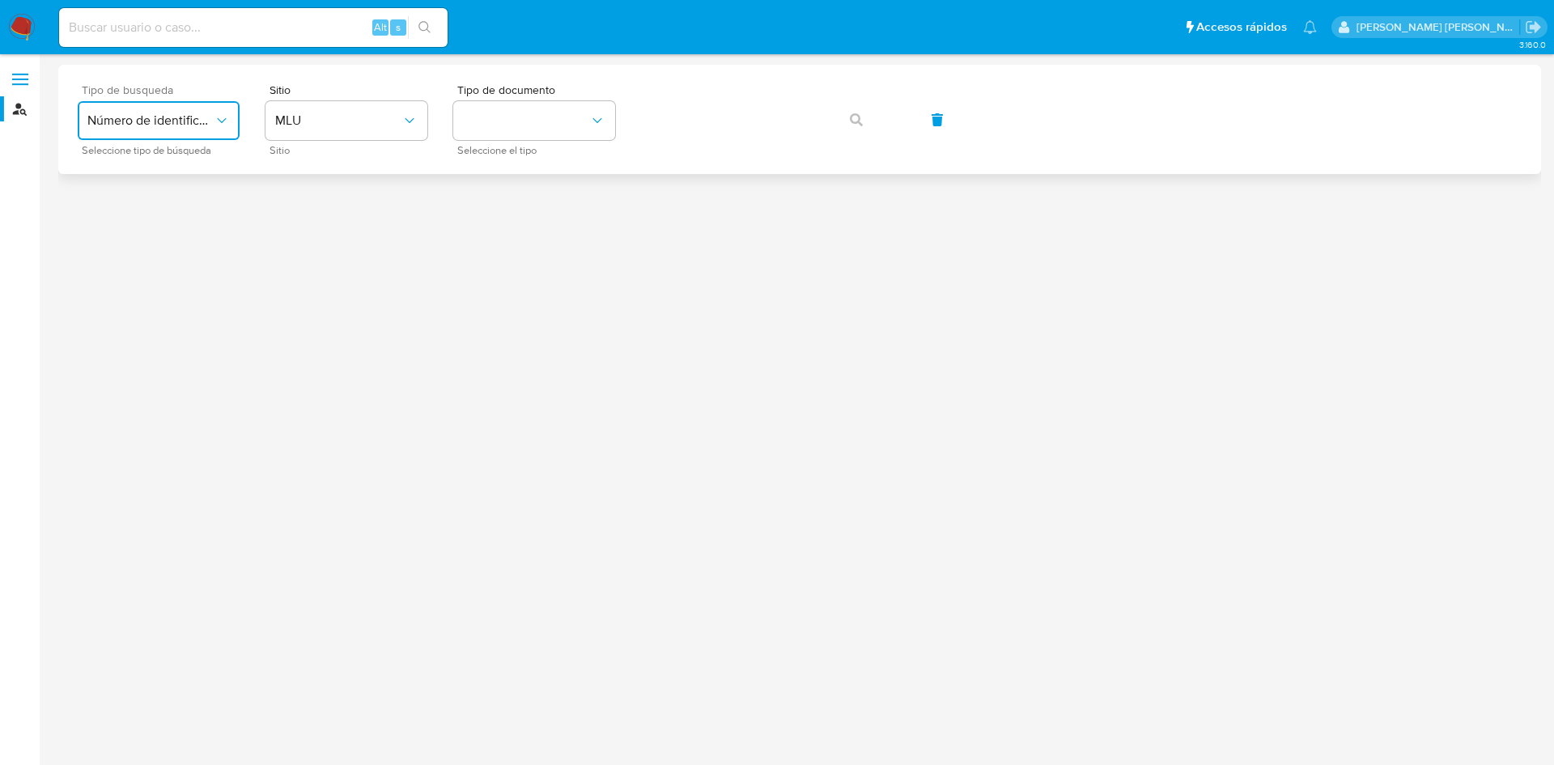
click at [159, 104] on button "Número de identificación" at bounding box center [159, 120] width 162 height 39
drag, startPoint x: 142, startPoint y: 213, endPoint x: 400, endPoint y: 159, distance: 262.8
click at [142, 214] on div "User ID" at bounding box center [153, 219] width 133 height 39
click at [841, 125] on button "button" at bounding box center [856, 119] width 55 height 39
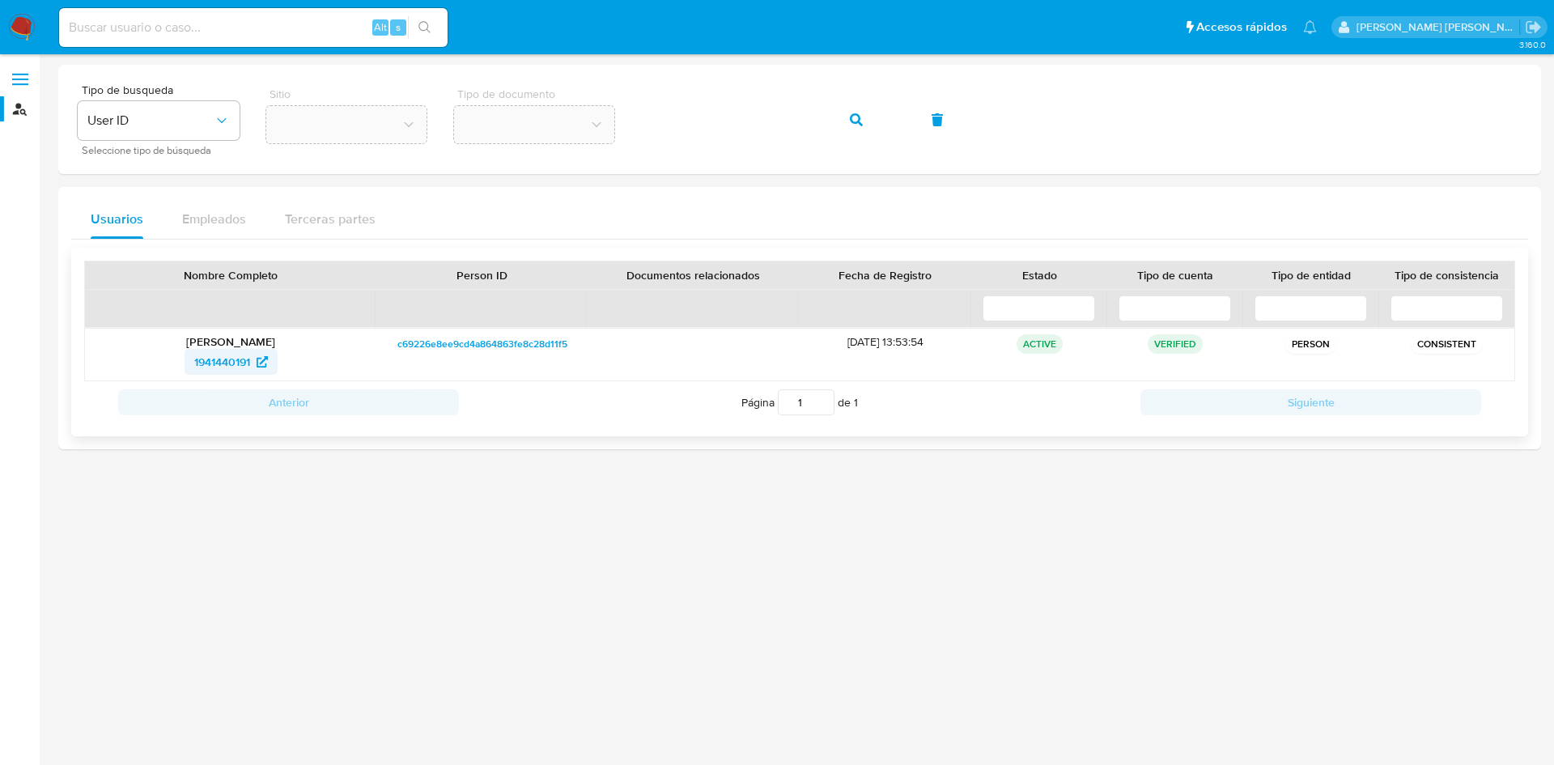
click at [236, 359] on span "1941440191" at bounding box center [222, 362] width 56 height 26
click at [242, 363] on span "1941440191" at bounding box center [222, 362] width 56 height 26
click at [859, 117] on icon "button" at bounding box center [856, 119] width 13 height 13
click at [244, 355] on span "181419680" at bounding box center [222, 362] width 52 height 26
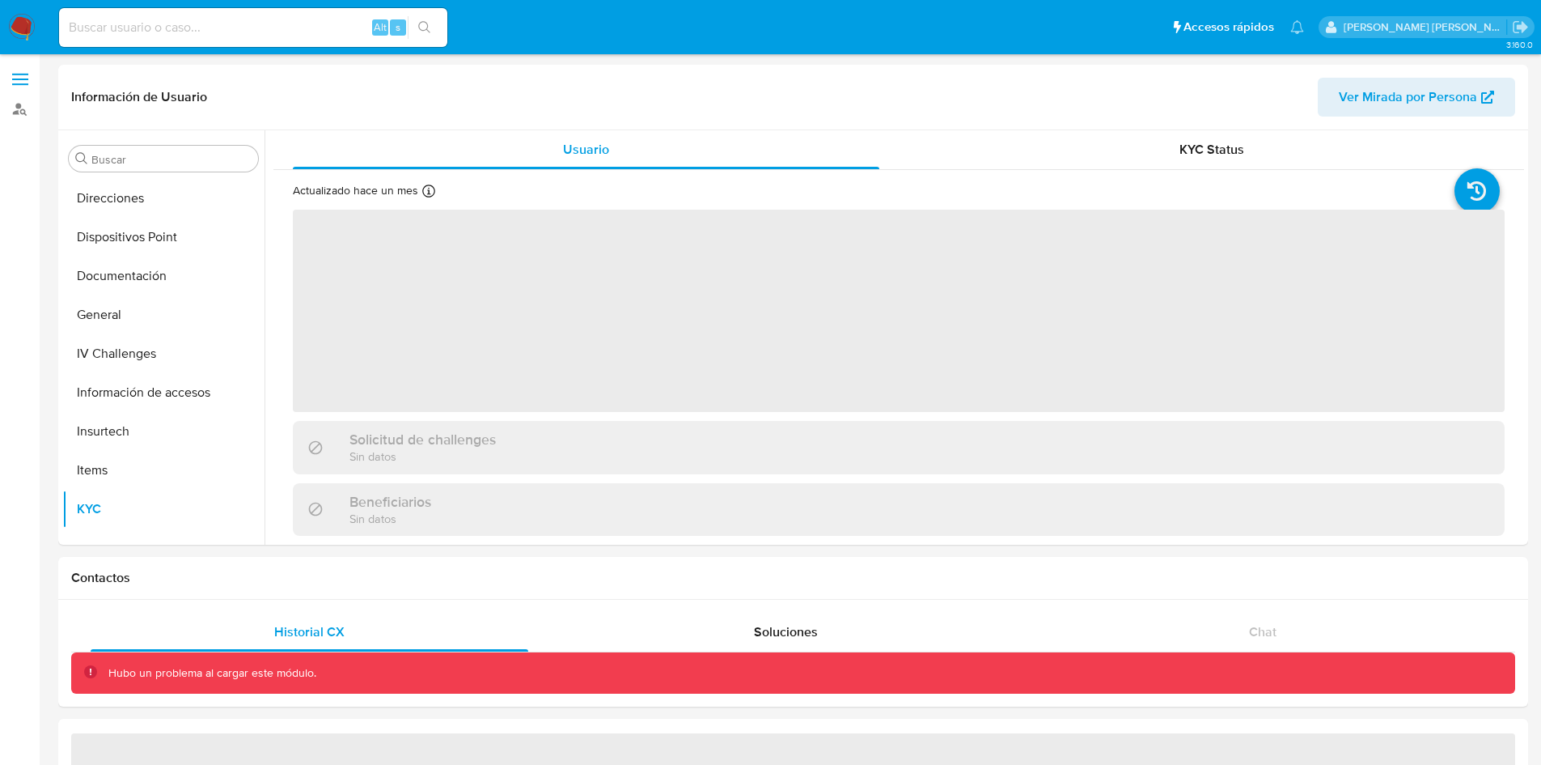
scroll to position [295, 0]
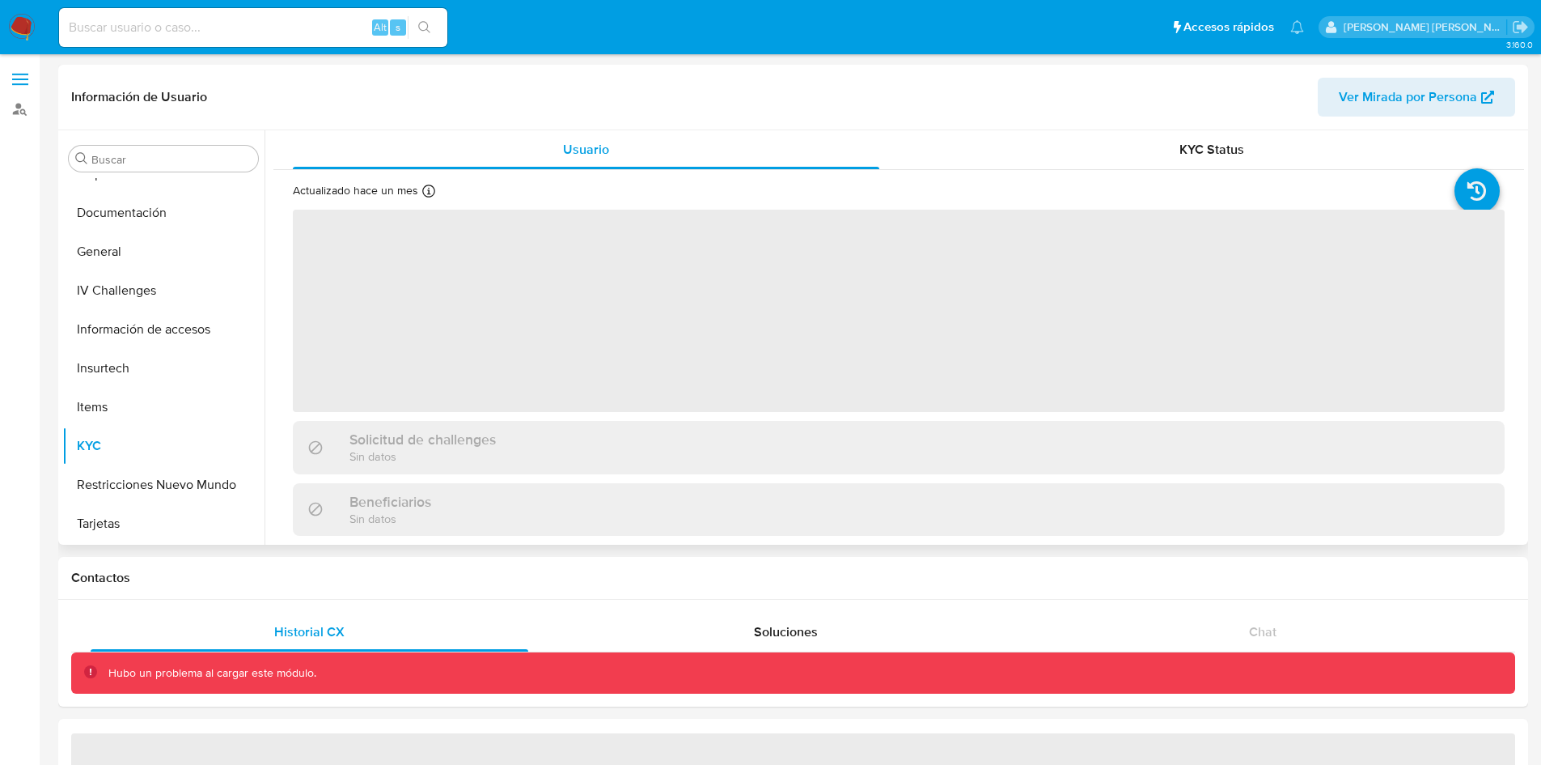
select select "10"
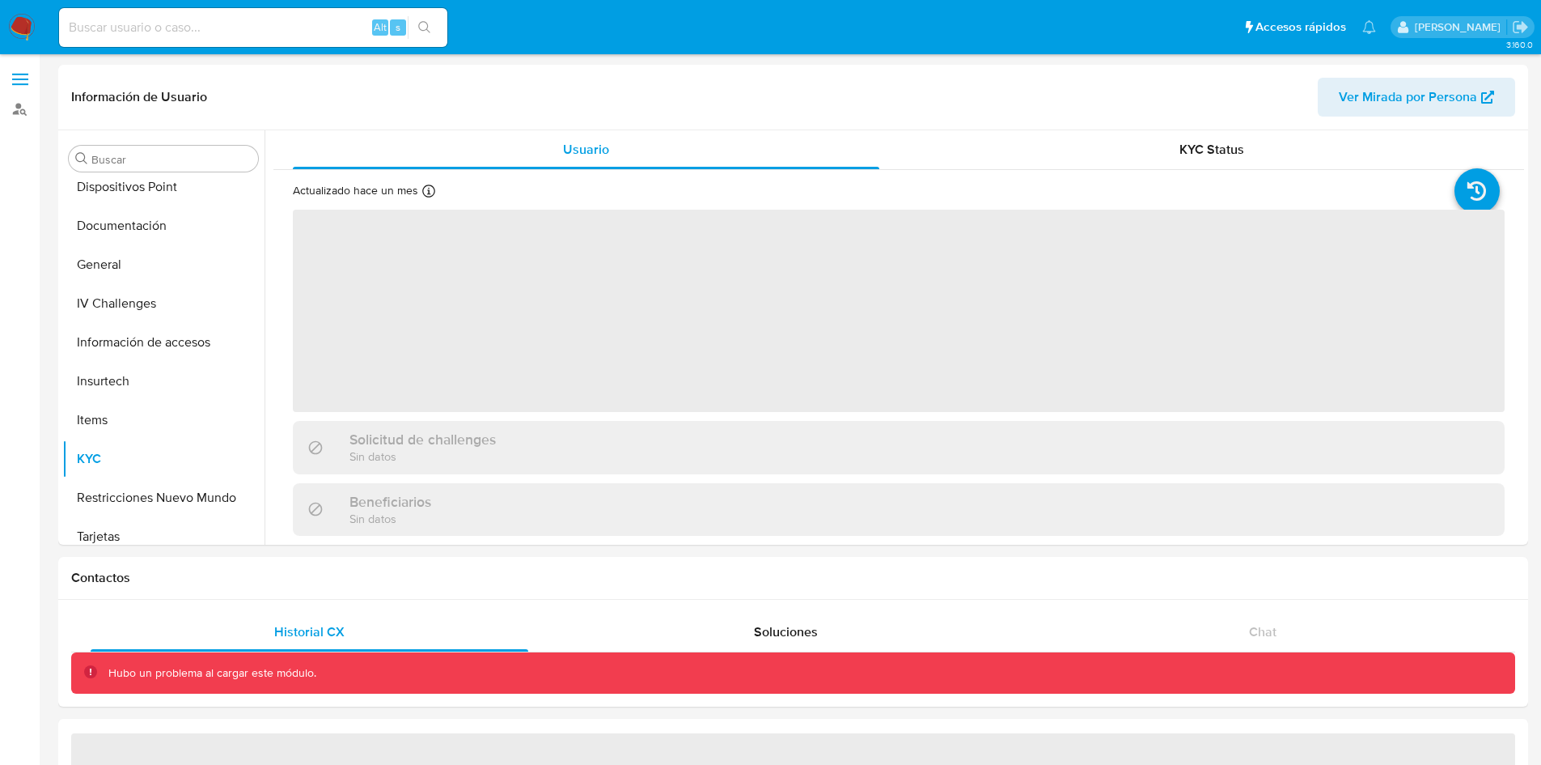
scroll to position [295, 0]
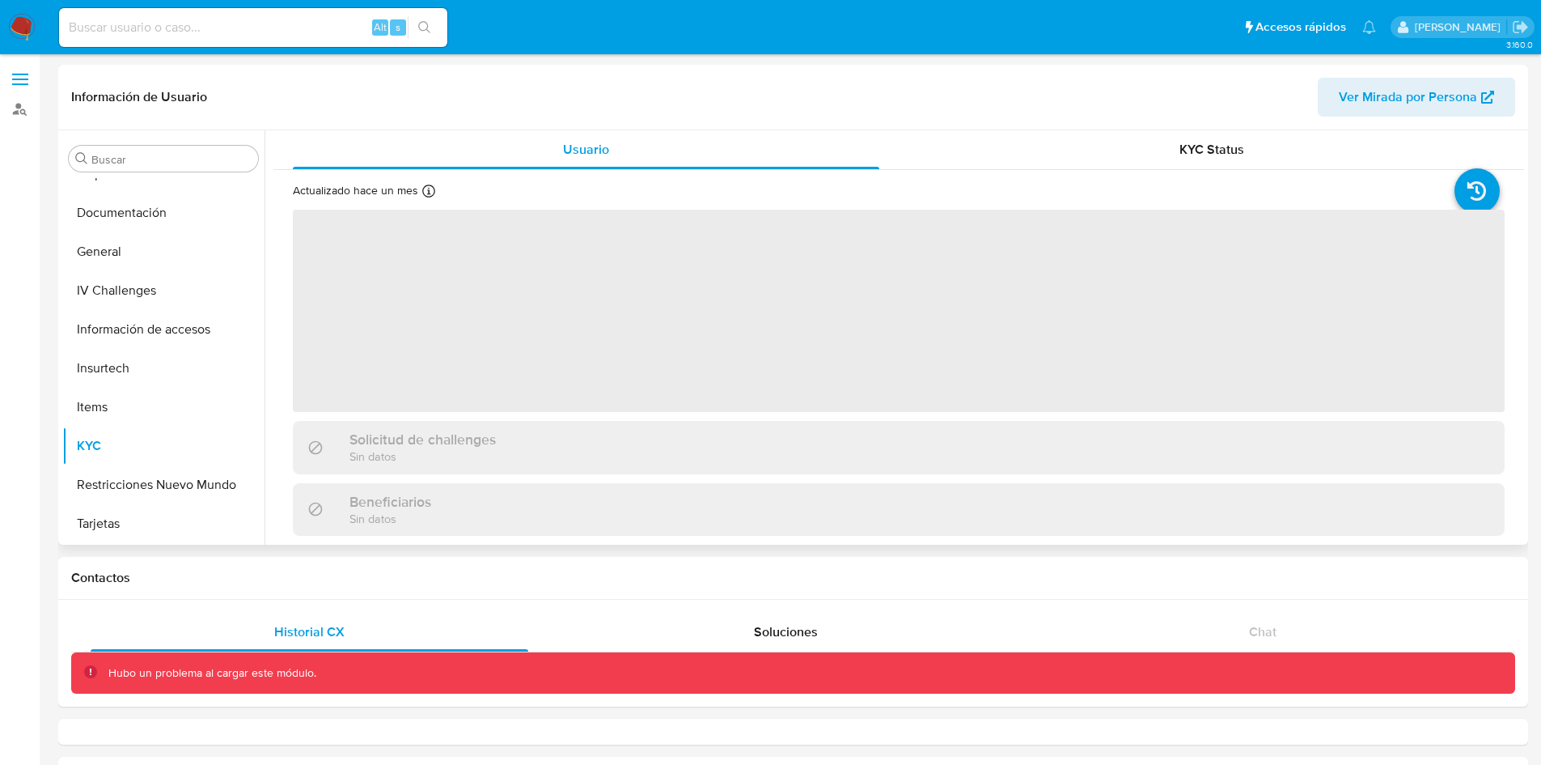
select select "10"
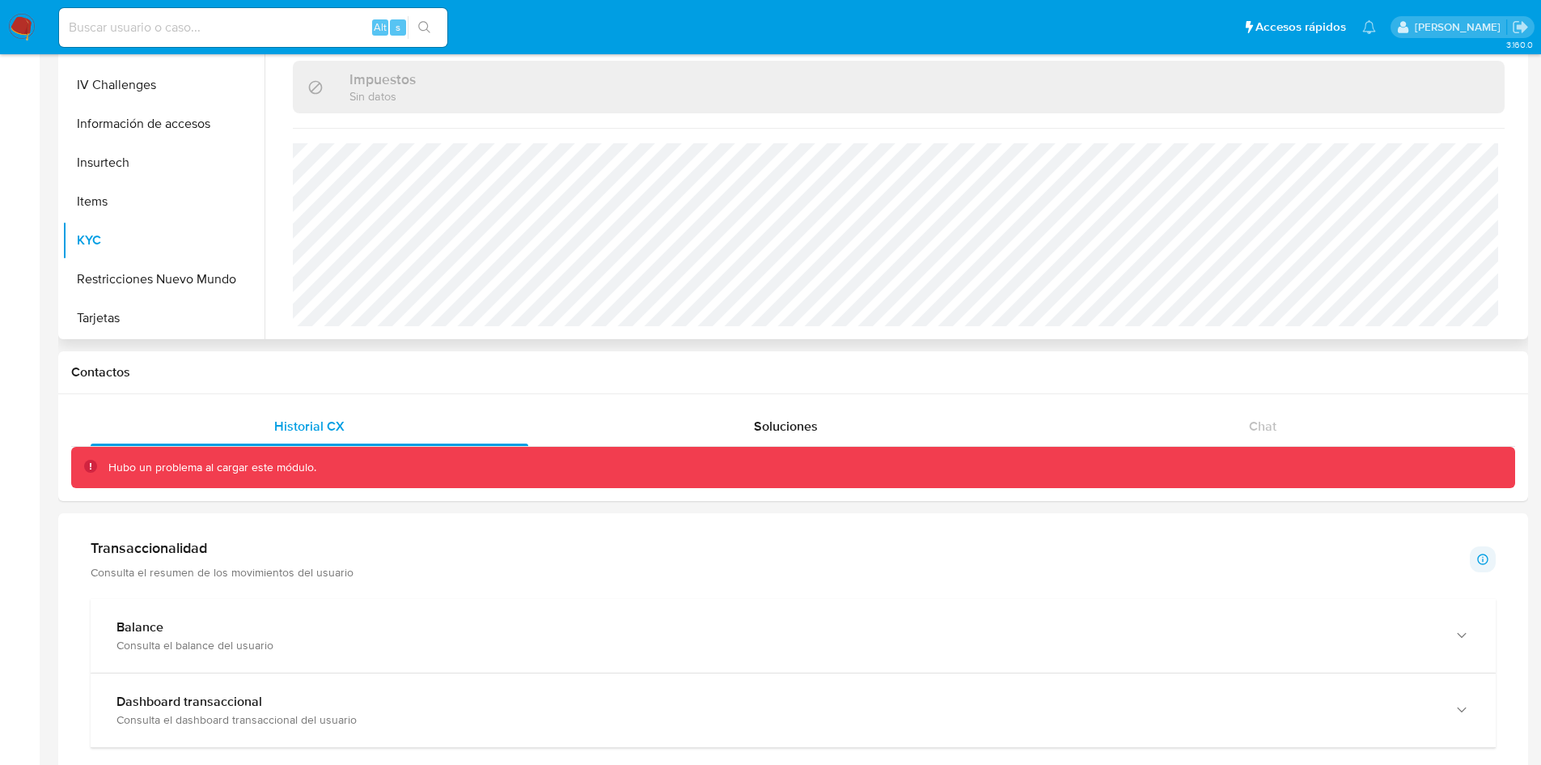
scroll to position [200, 0]
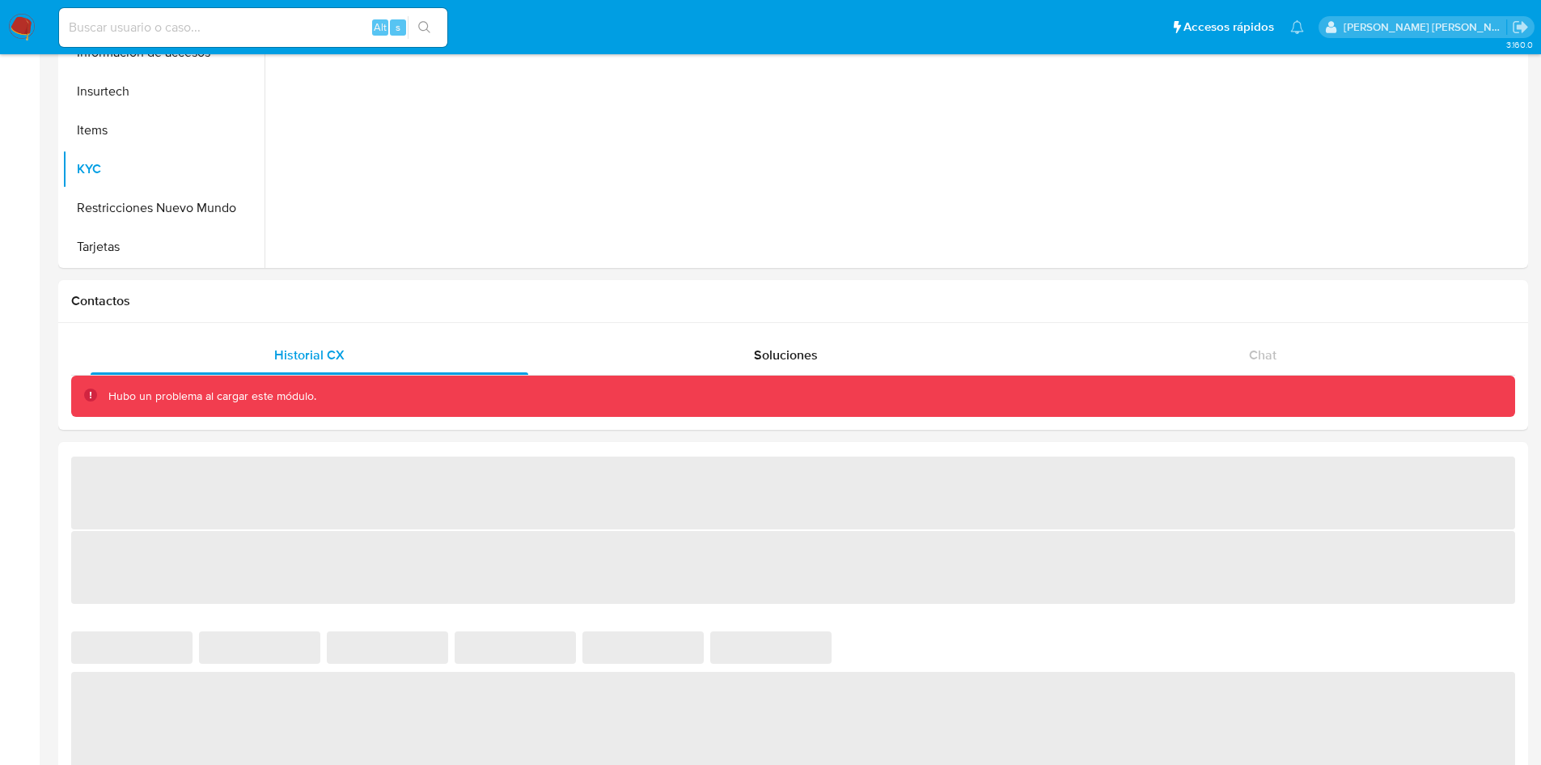
scroll to position [279, 0]
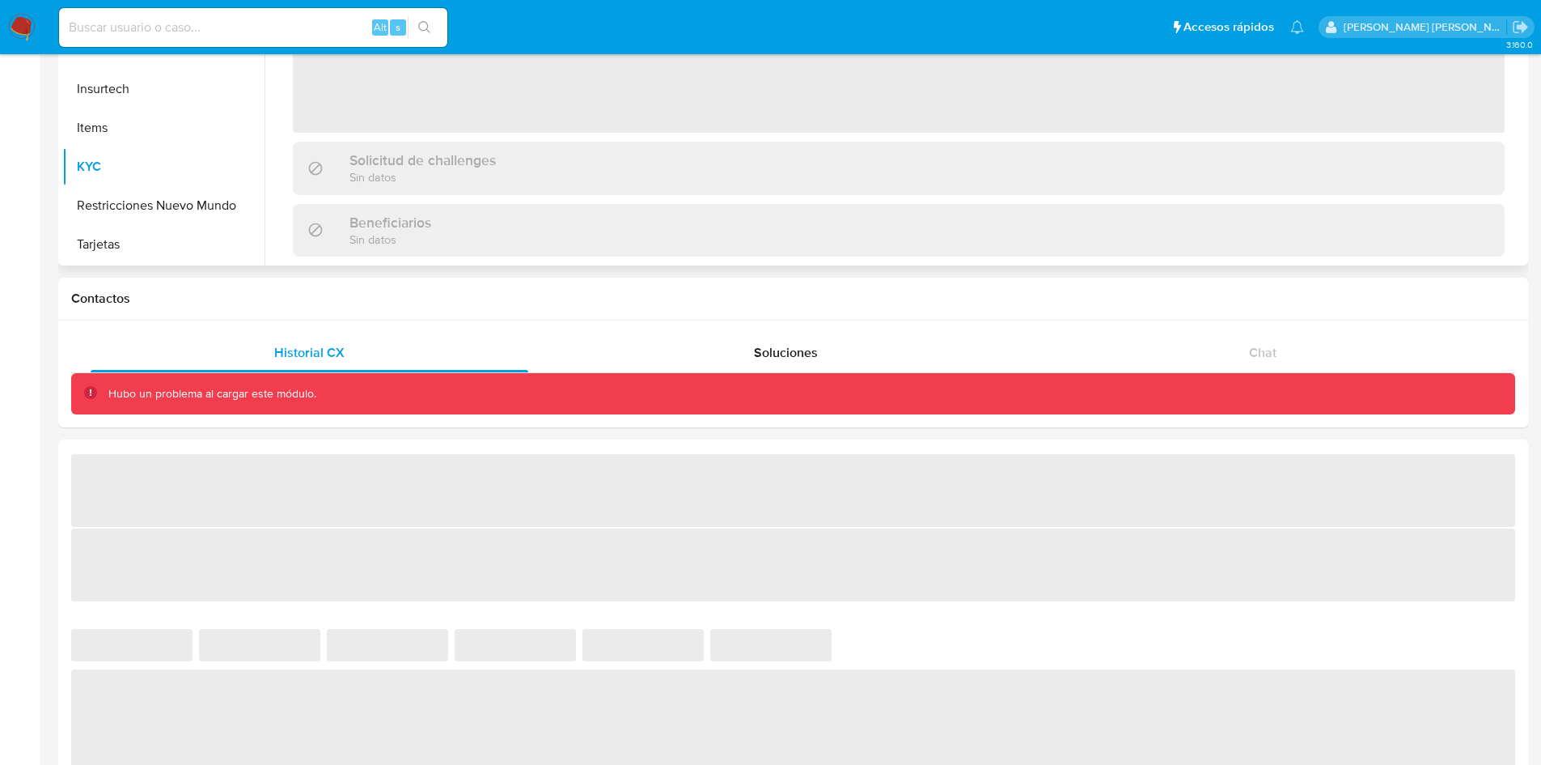
select select "10"
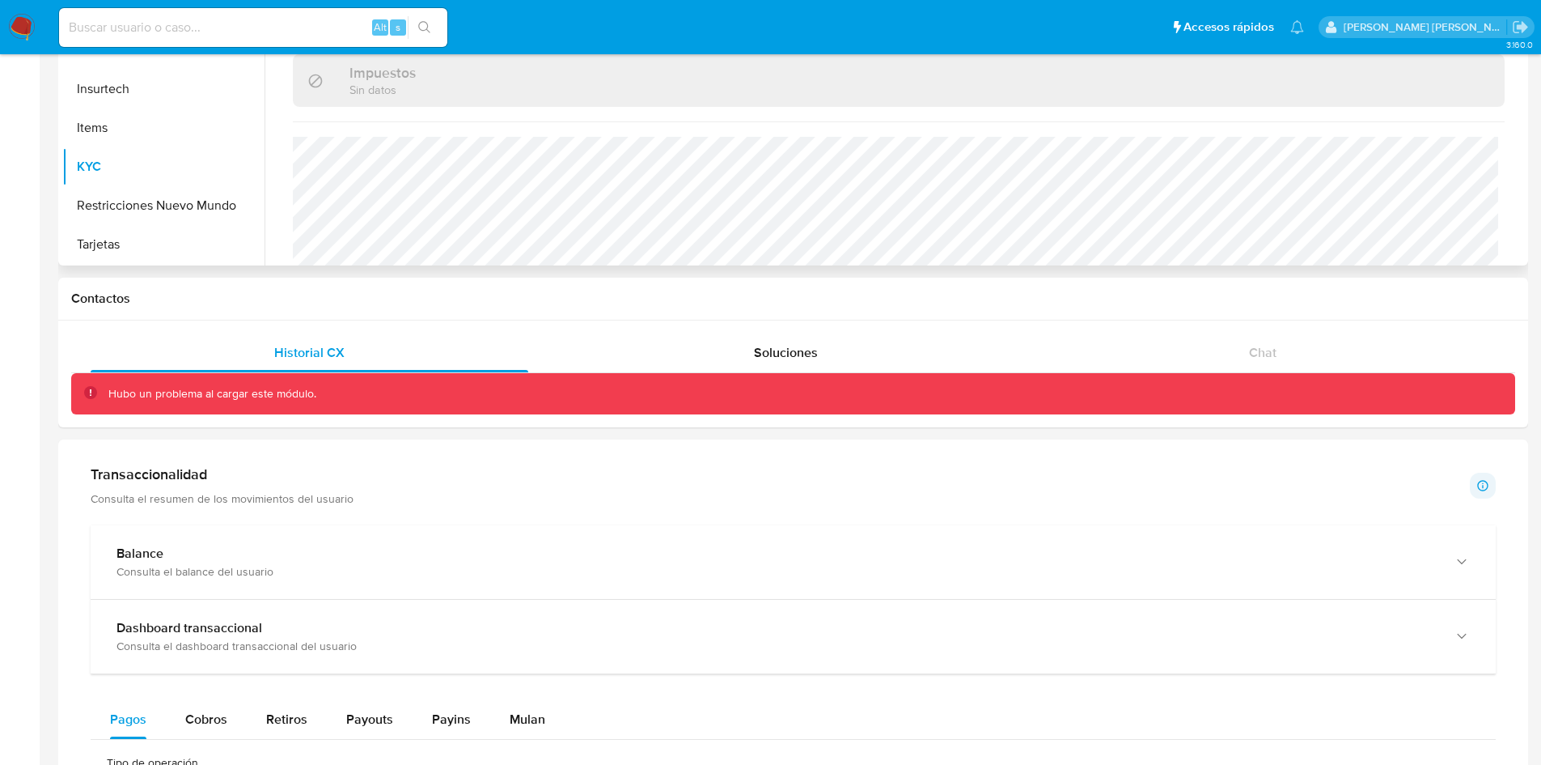
scroll to position [935, 0]
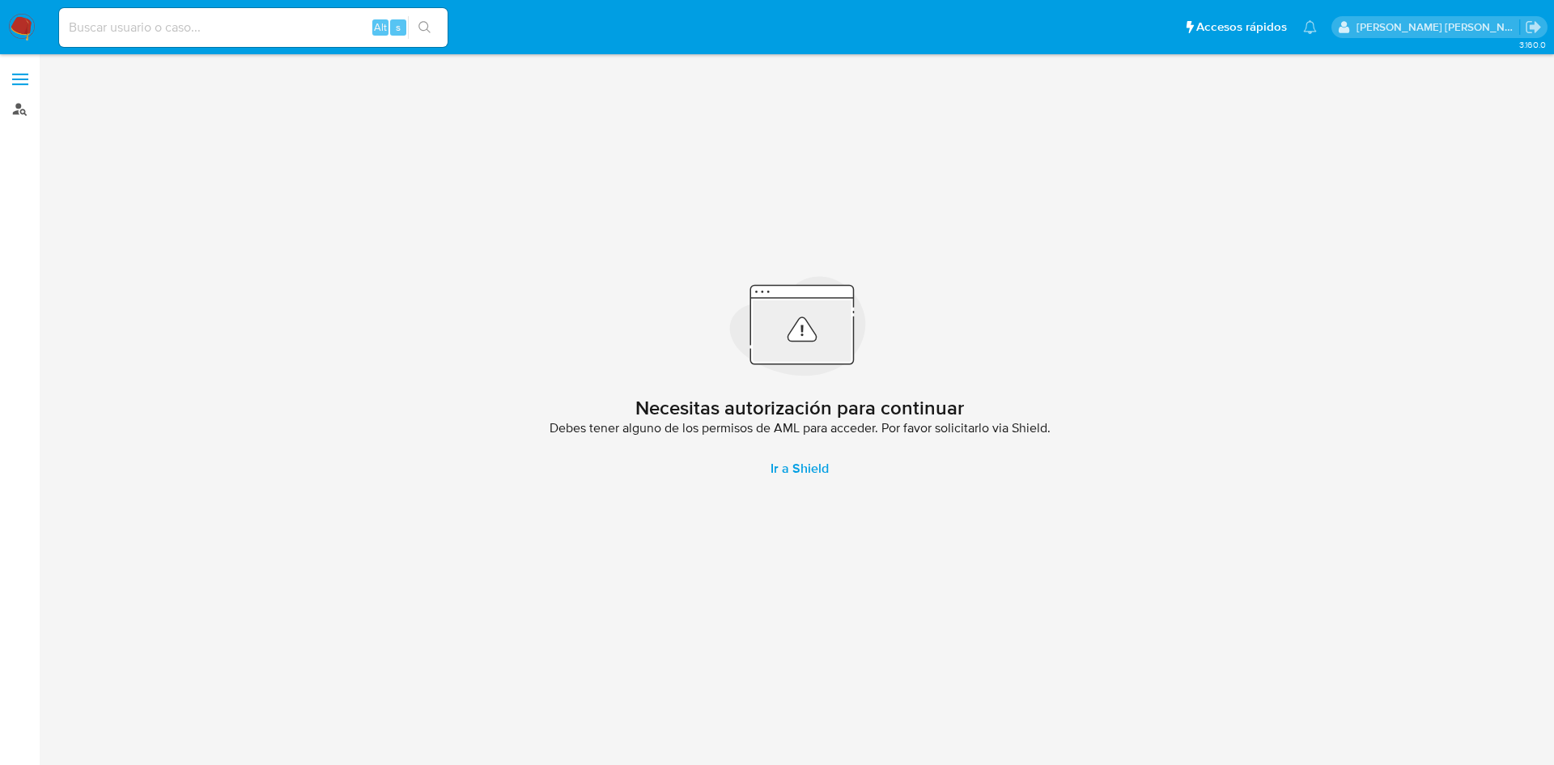
click at [19, 109] on link "Buscador de personas" at bounding box center [96, 108] width 193 height 25
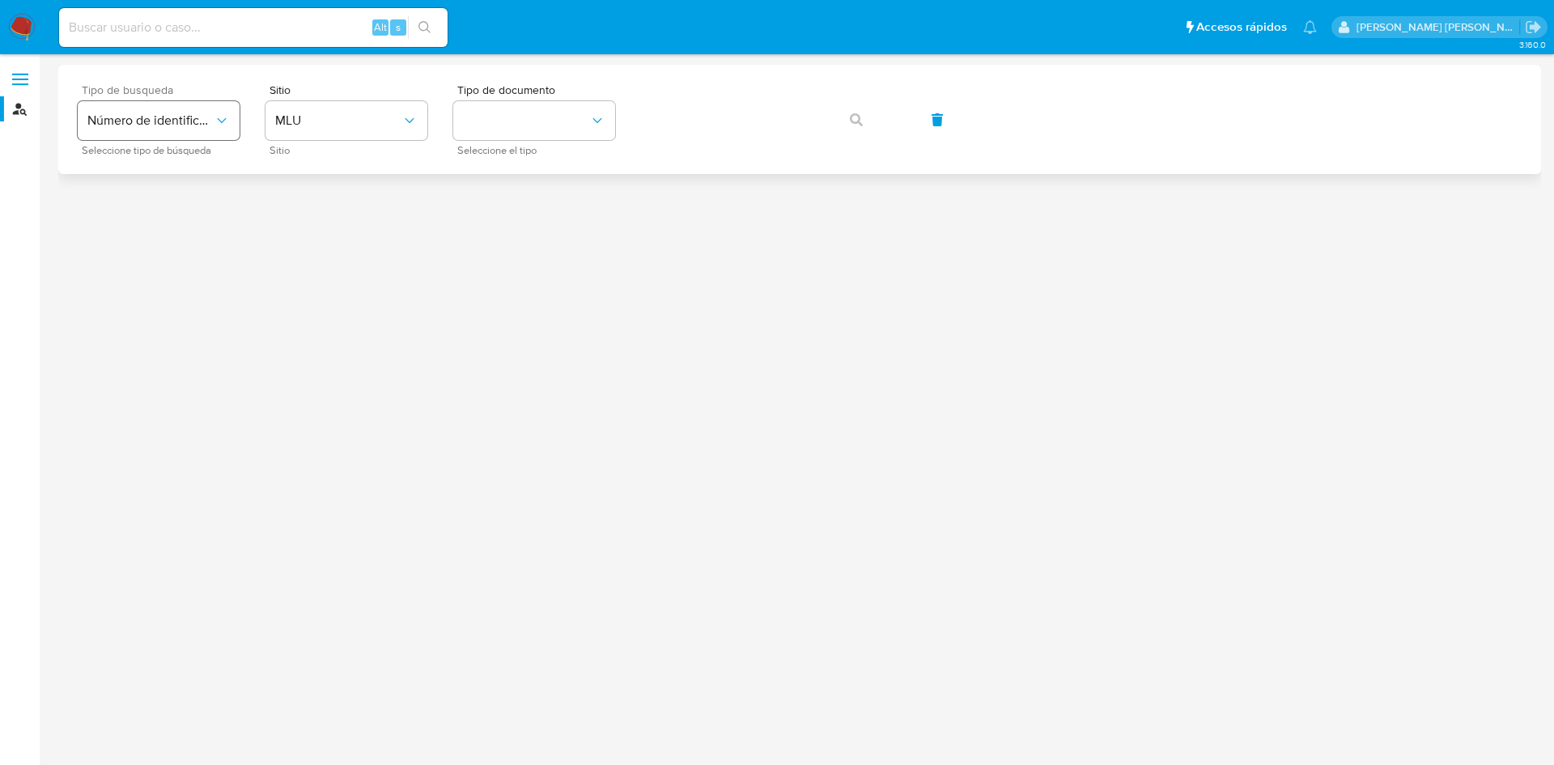
click at [214, 121] on icon "typeSearch" at bounding box center [222, 120] width 16 height 16
click at [167, 215] on div "User ID" at bounding box center [153, 219] width 133 height 39
click at [864, 120] on button "button" at bounding box center [856, 119] width 55 height 39
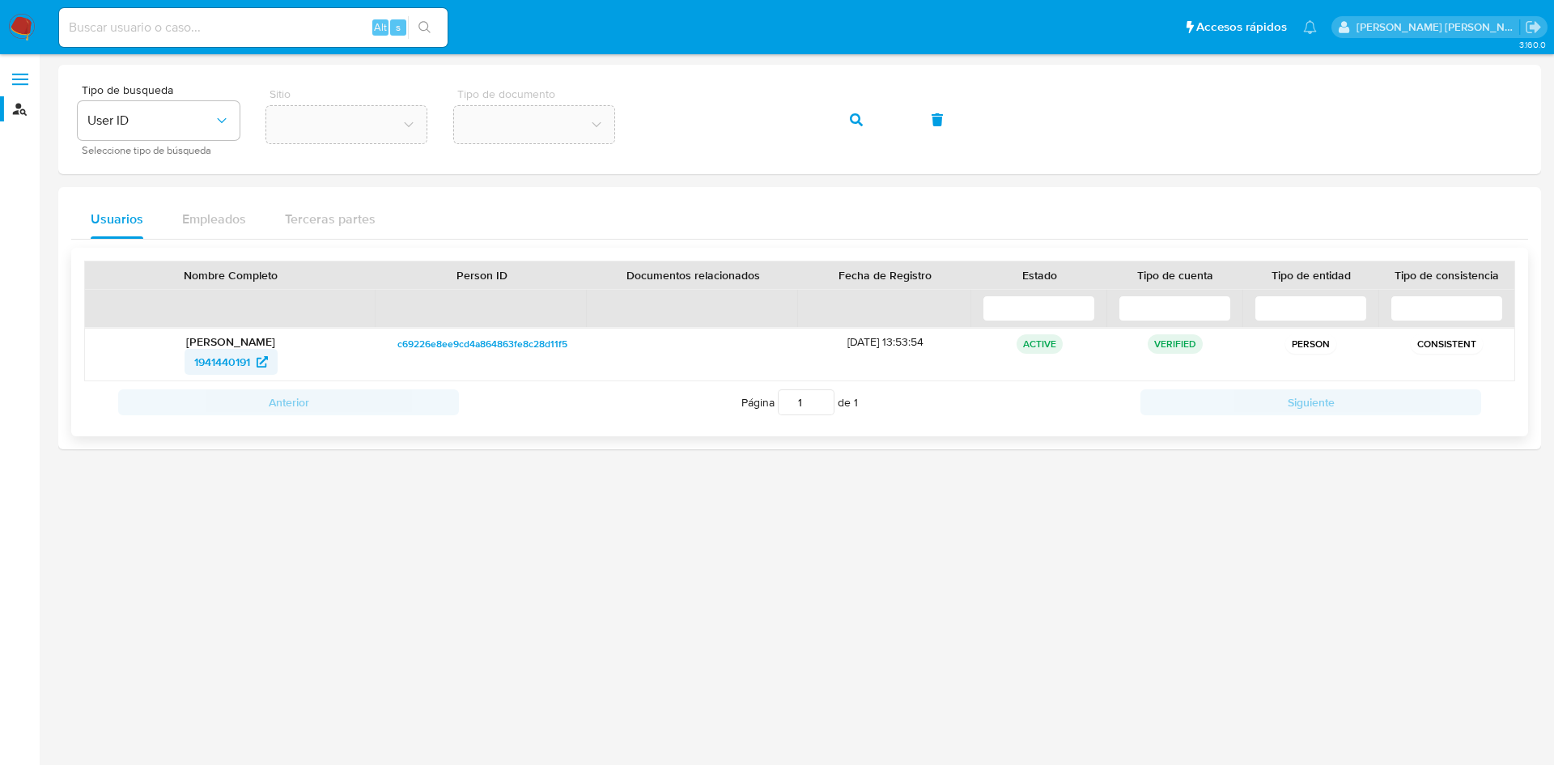
click at [242, 365] on span "1941440191" at bounding box center [222, 362] width 56 height 26
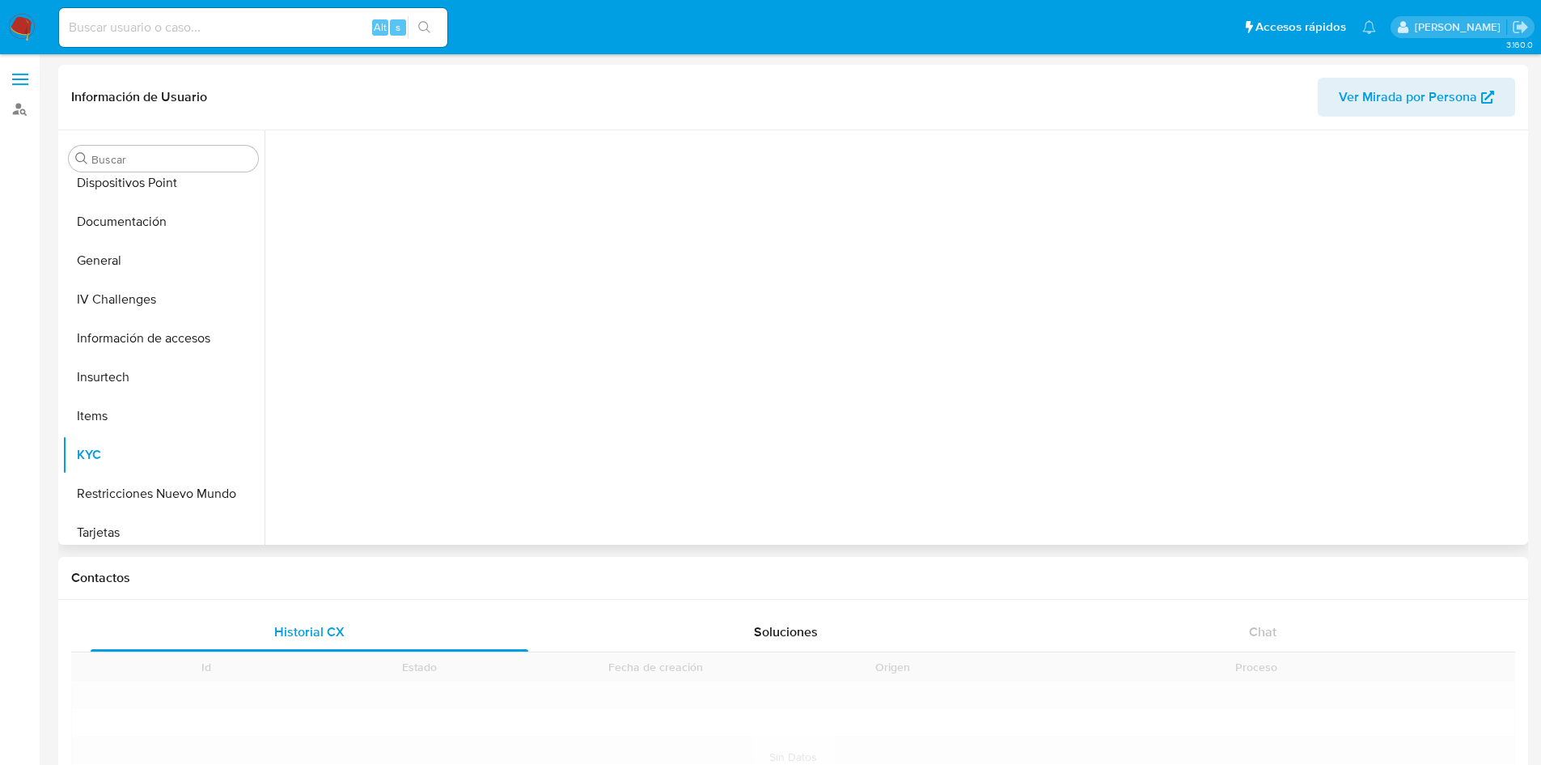
scroll to position [295, 0]
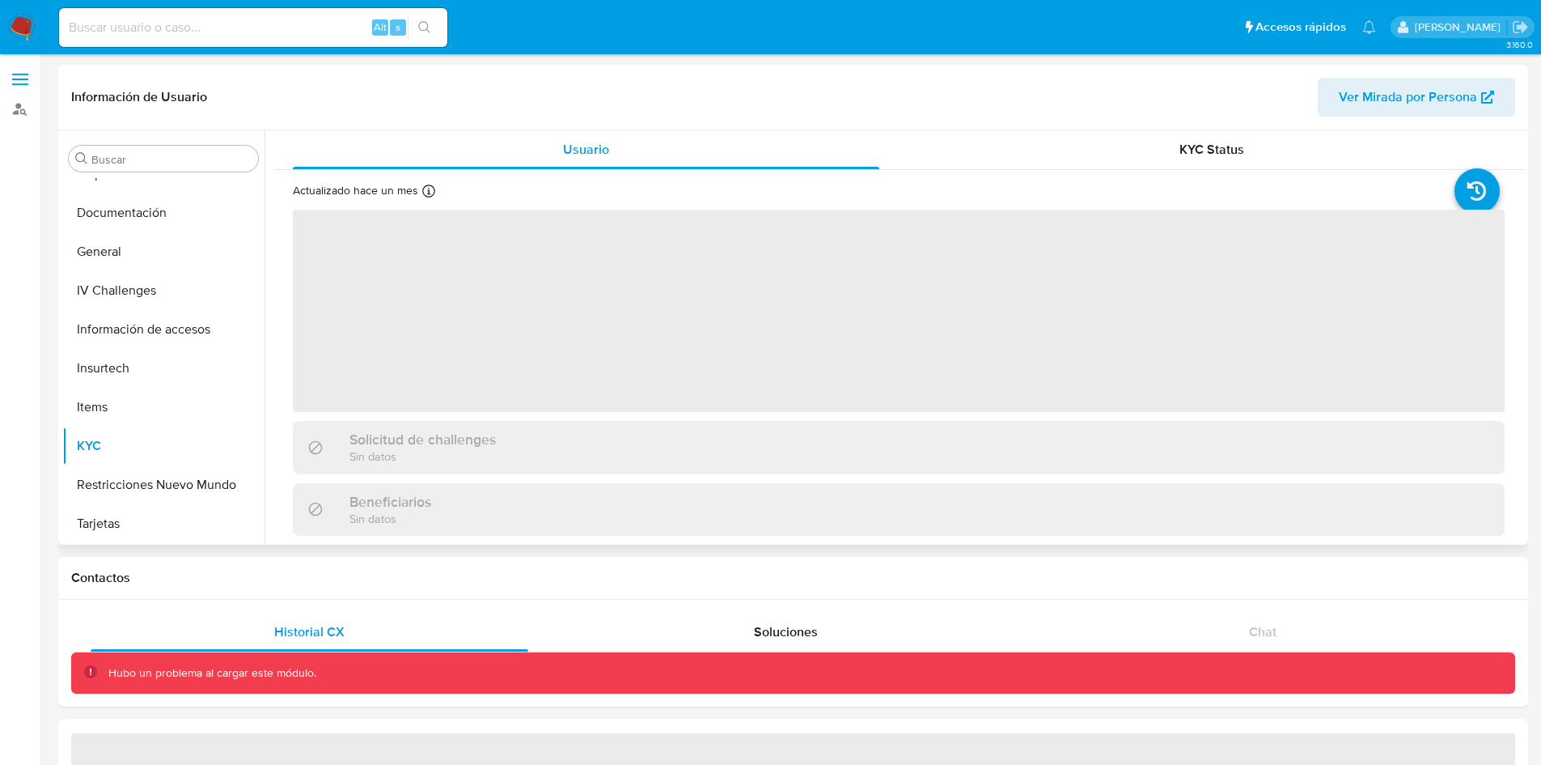
select select "10"
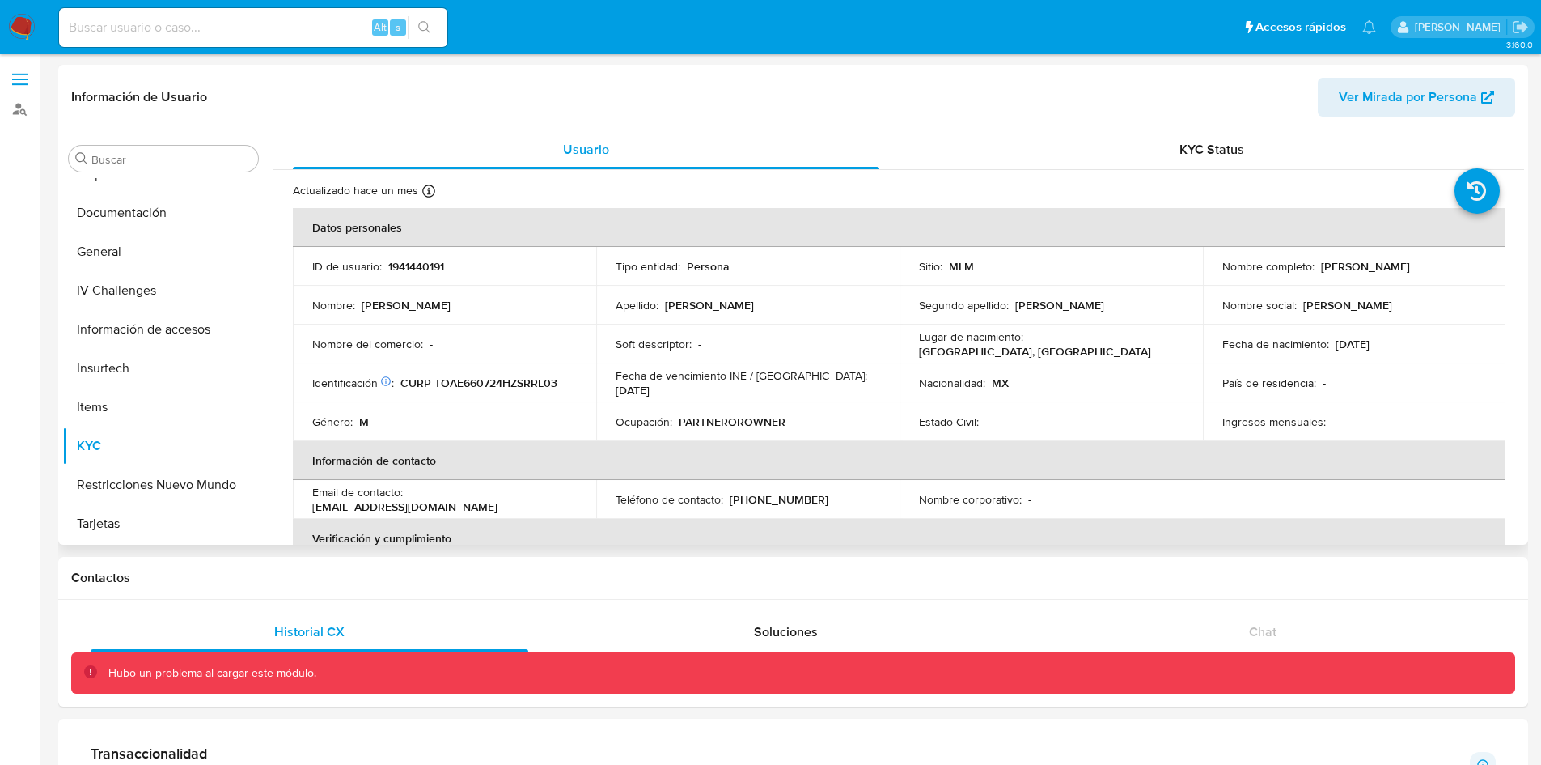
drag, startPoint x: 1442, startPoint y: 271, endPoint x: 1316, endPoint y: 272, distance: 125.4
click at [1316, 272] on div "Nombre completo : Eliodoro Torales Arellano" at bounding box center [1355, 266] width 265 height 15
copy p "Eliodoro Torales Arellano"
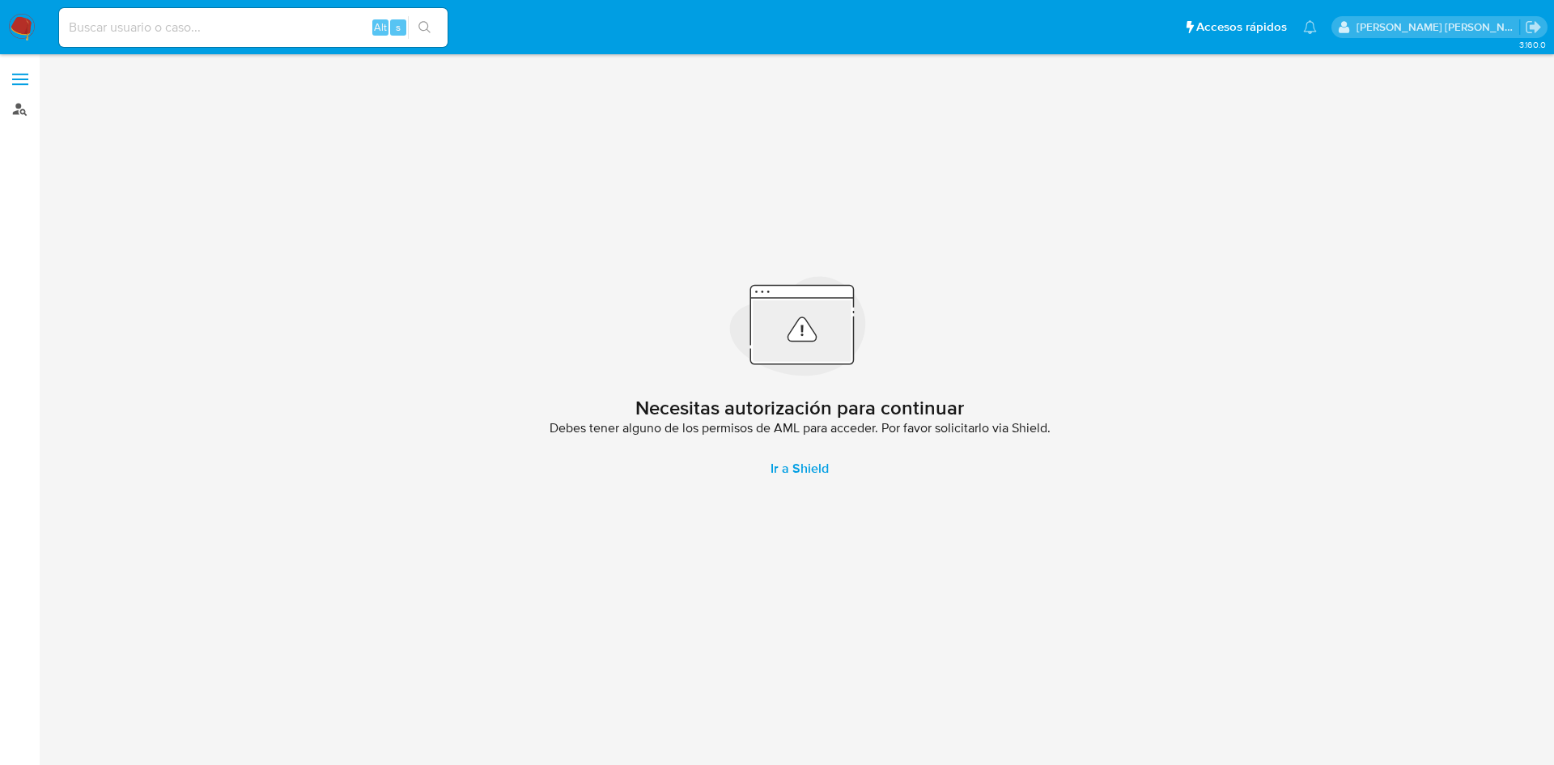
click at [23, 112] on link "Buscador de personas" at bounding box center [96, 108] width 193 height 25
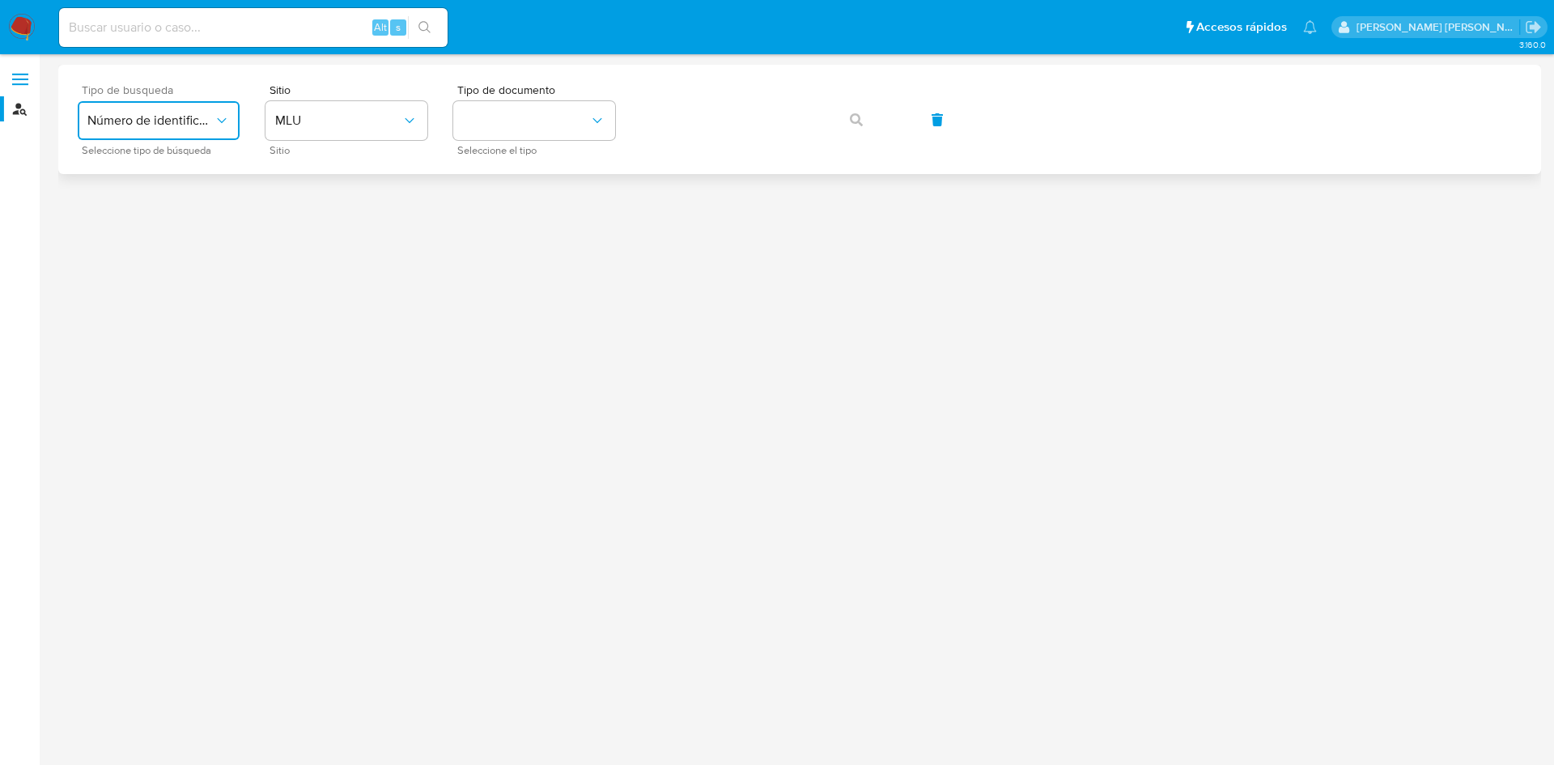
click at [140, 123] on span "Número de identificación" at bounding box center [150, 120] width 126 height 16
click at [161, 218] on div "User ID" at bounding box center [153, 219] width 133 height 39
click at [866, 121] on button "button" at bounding box center [856, 119] width 55 height 39
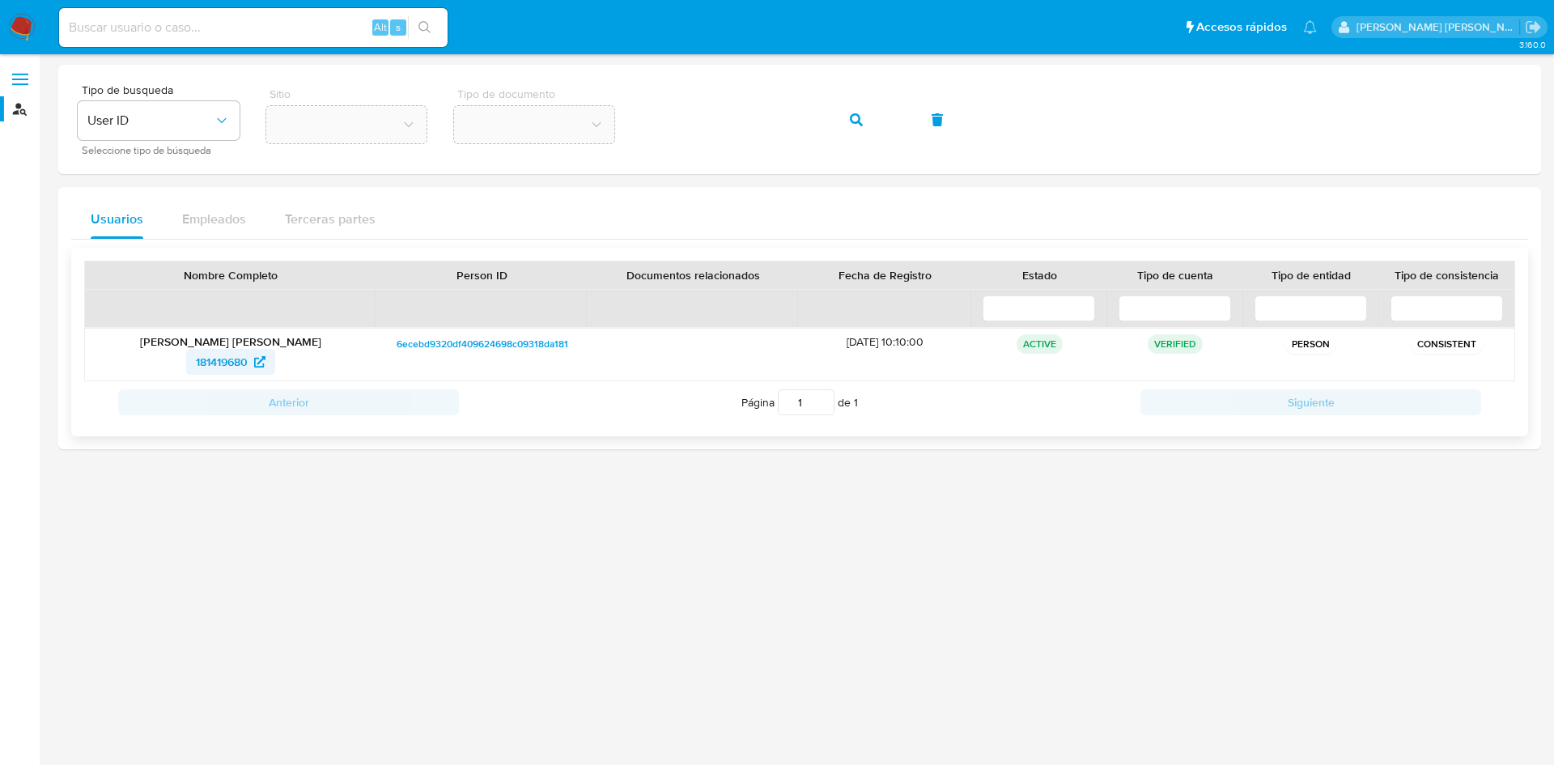
click at [245, 363] on span "181419680" at bounding box center [222, 362] width 52 height 26
click at [242, 363] on span "181419680" at bounding box center [222, 362] width 52 height 26
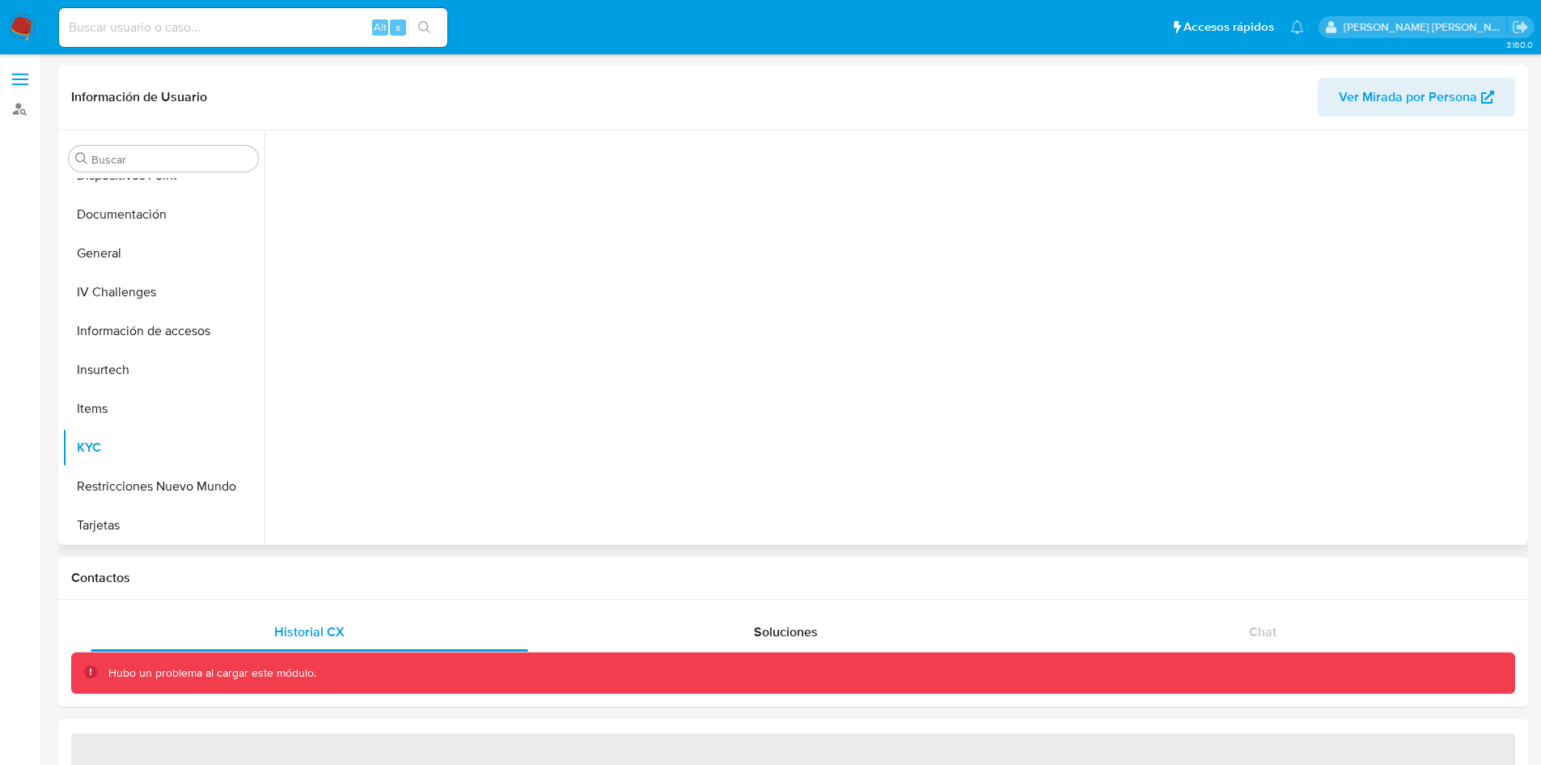
scroll to position [295, 0]
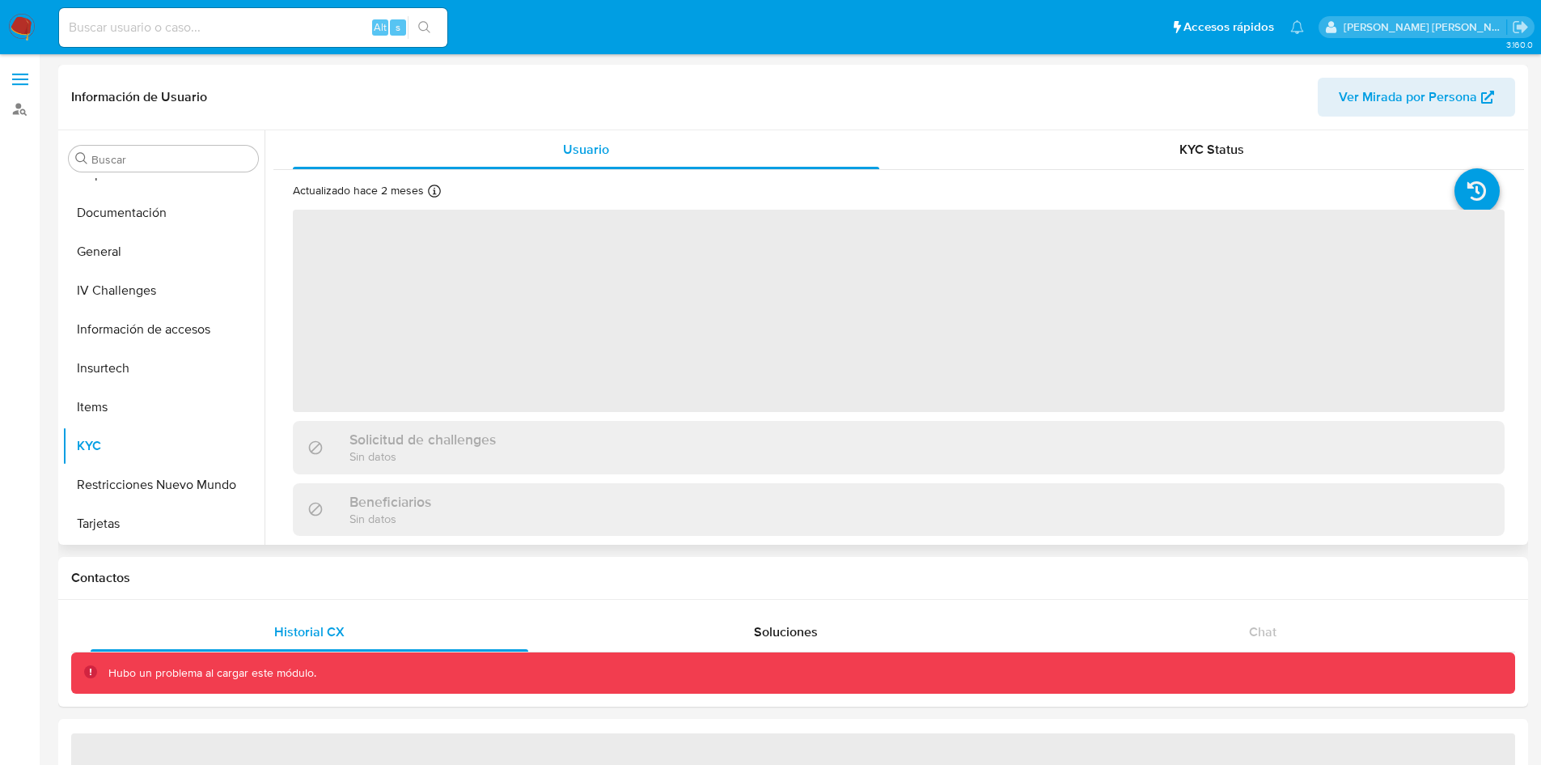
select select "10"
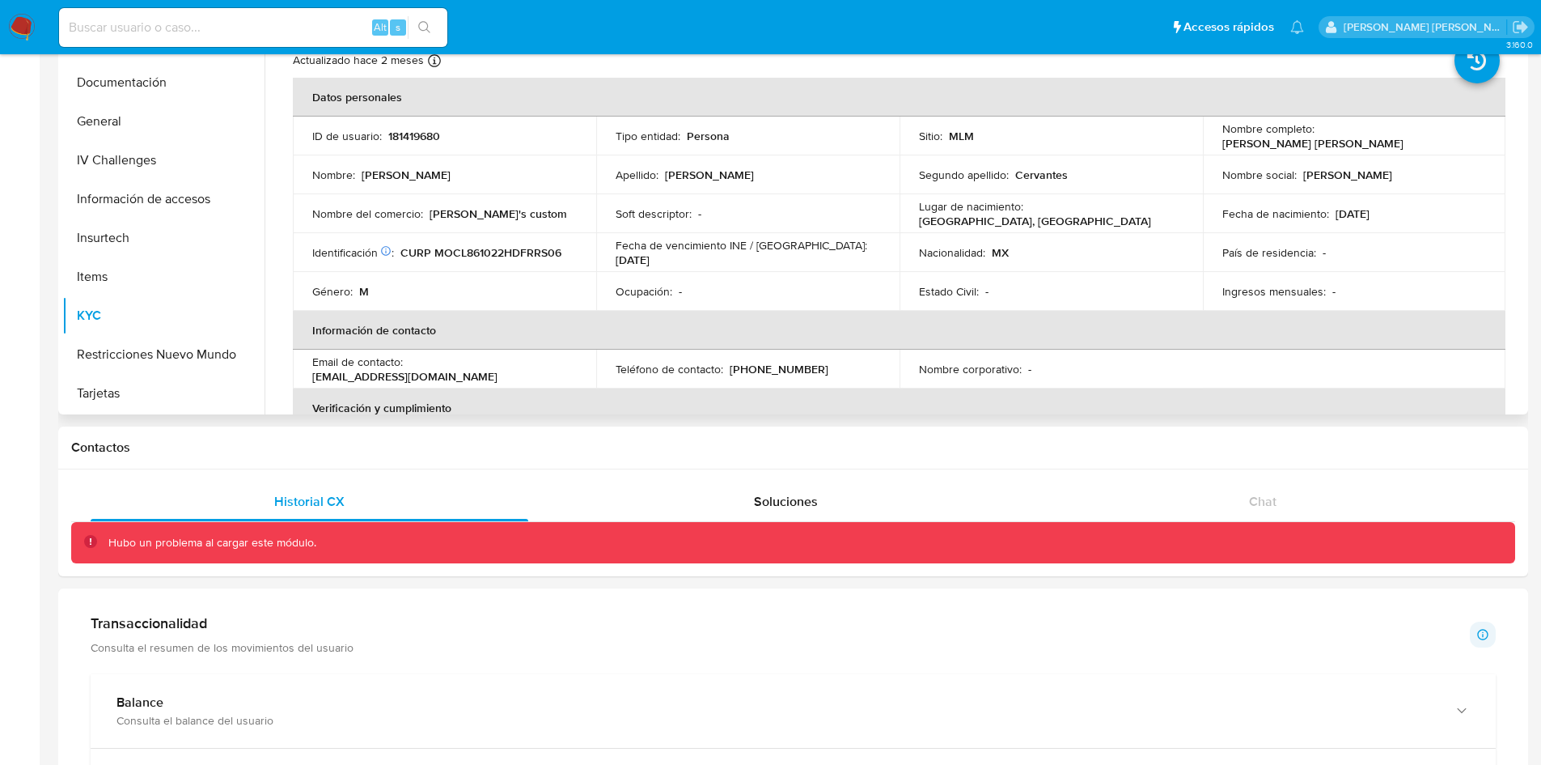
scroll to position [0, 0]
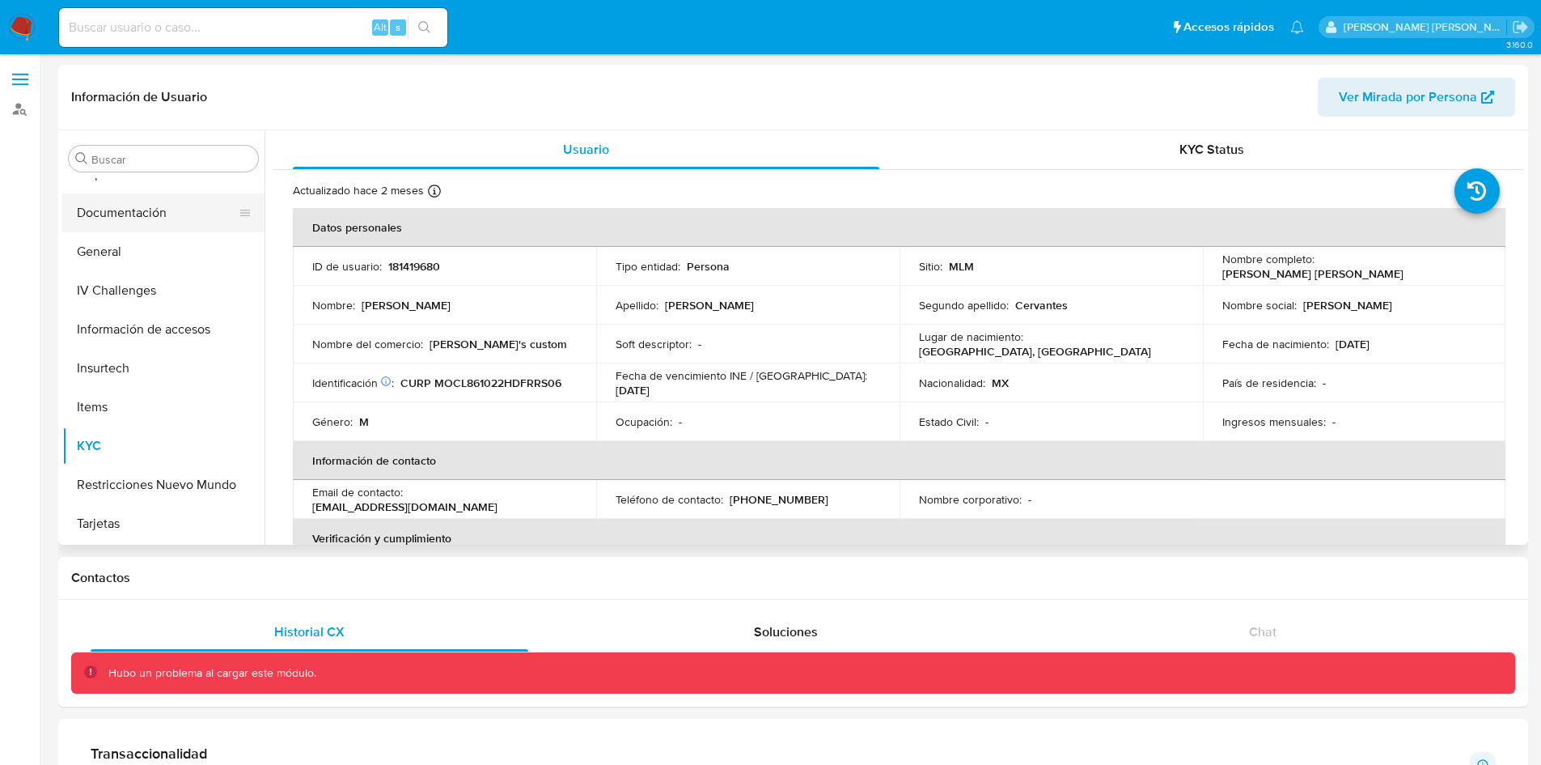
click at [162, 214] on button "Documentación" at bounding box center [156, 212] width 189 height 39
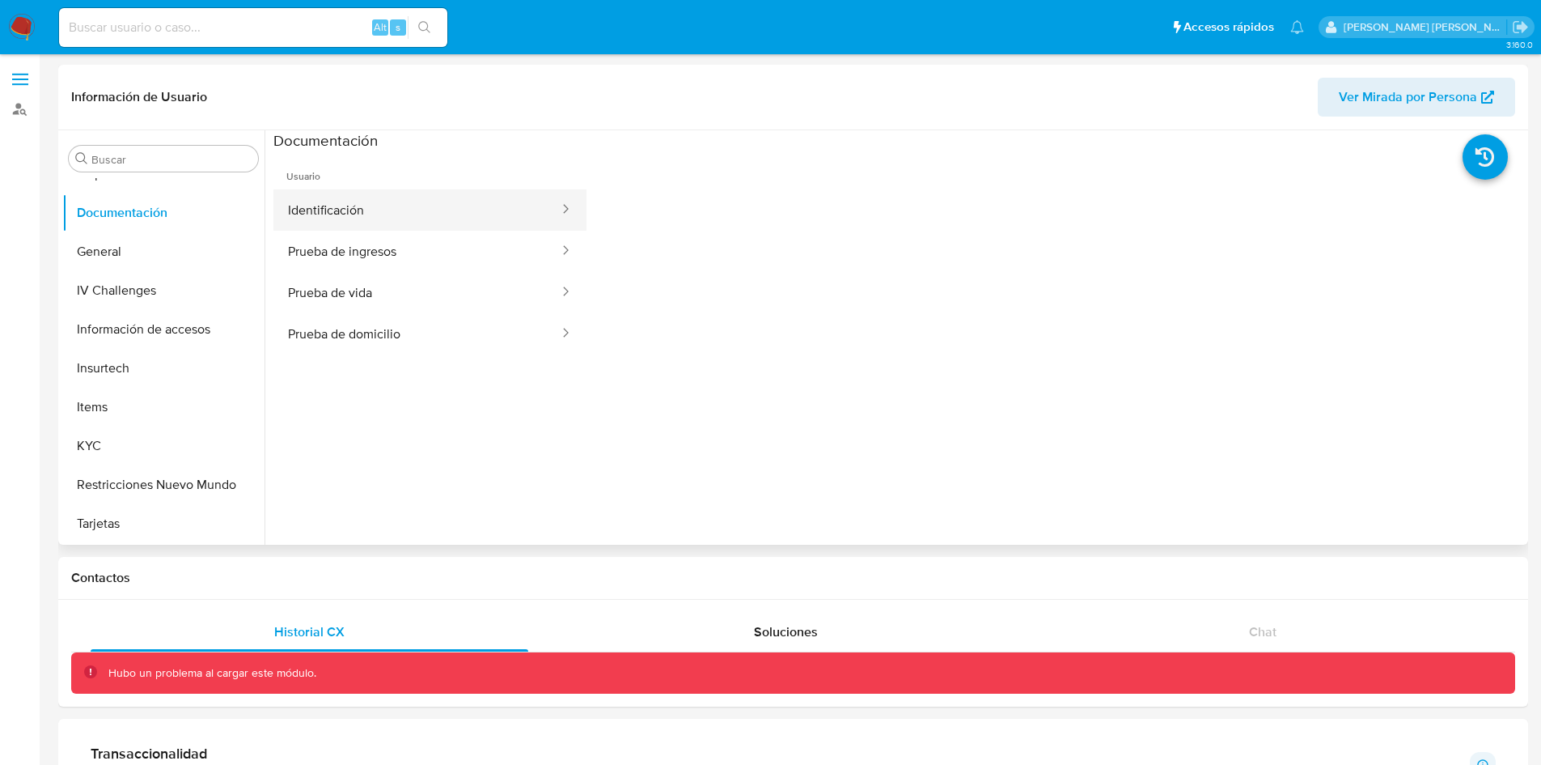
click at [431, 201] on button "Identificación" at bounding box center [416, 209] width 287 height 41
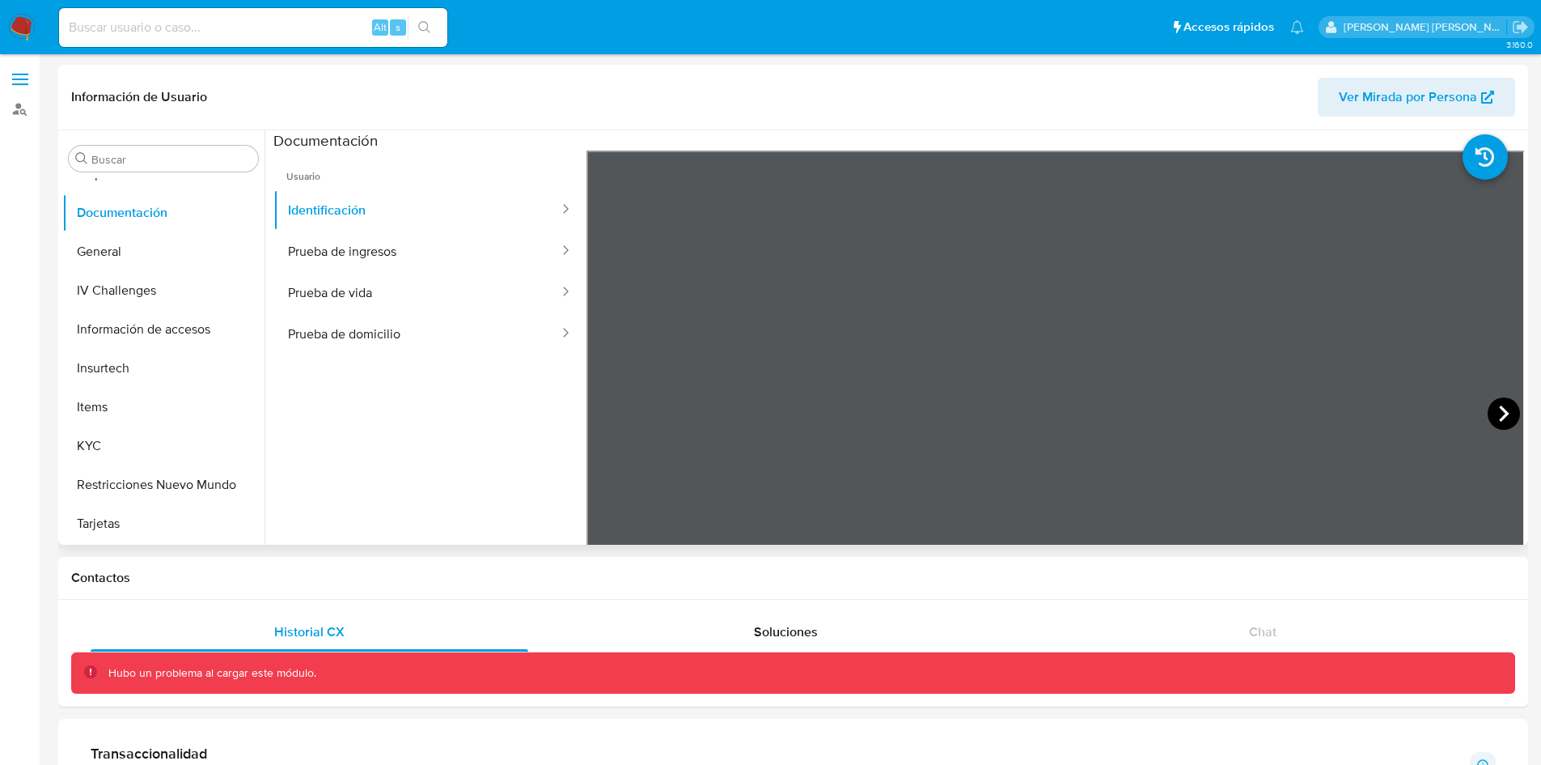
click at [1500, 404] on icon at bounding box center [1504, 413] width 32 height 32
click at [145, 241] on button "General" at bounding box center [156, 251] width 189 height 39
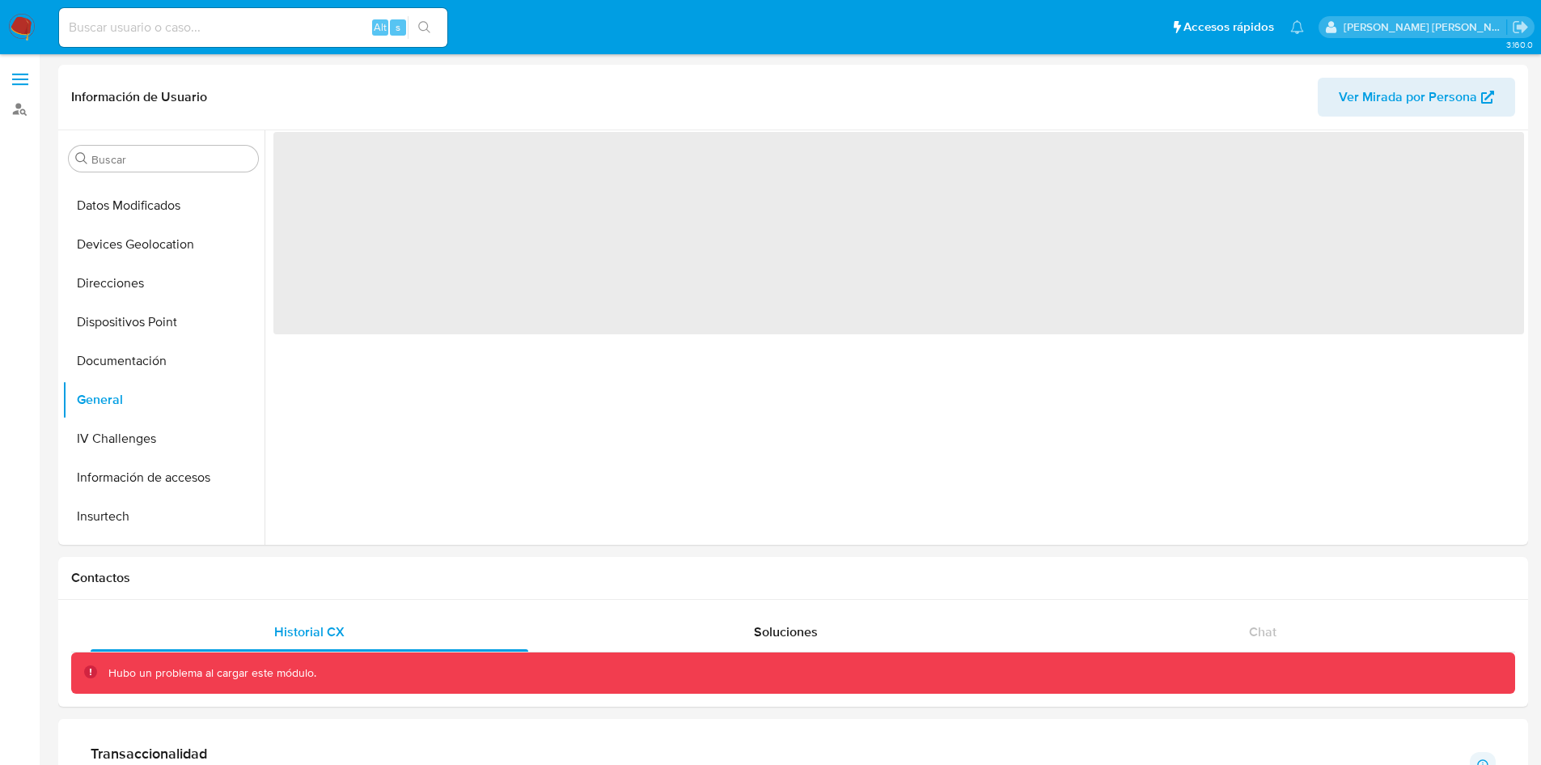
scroll to position [130, 0]
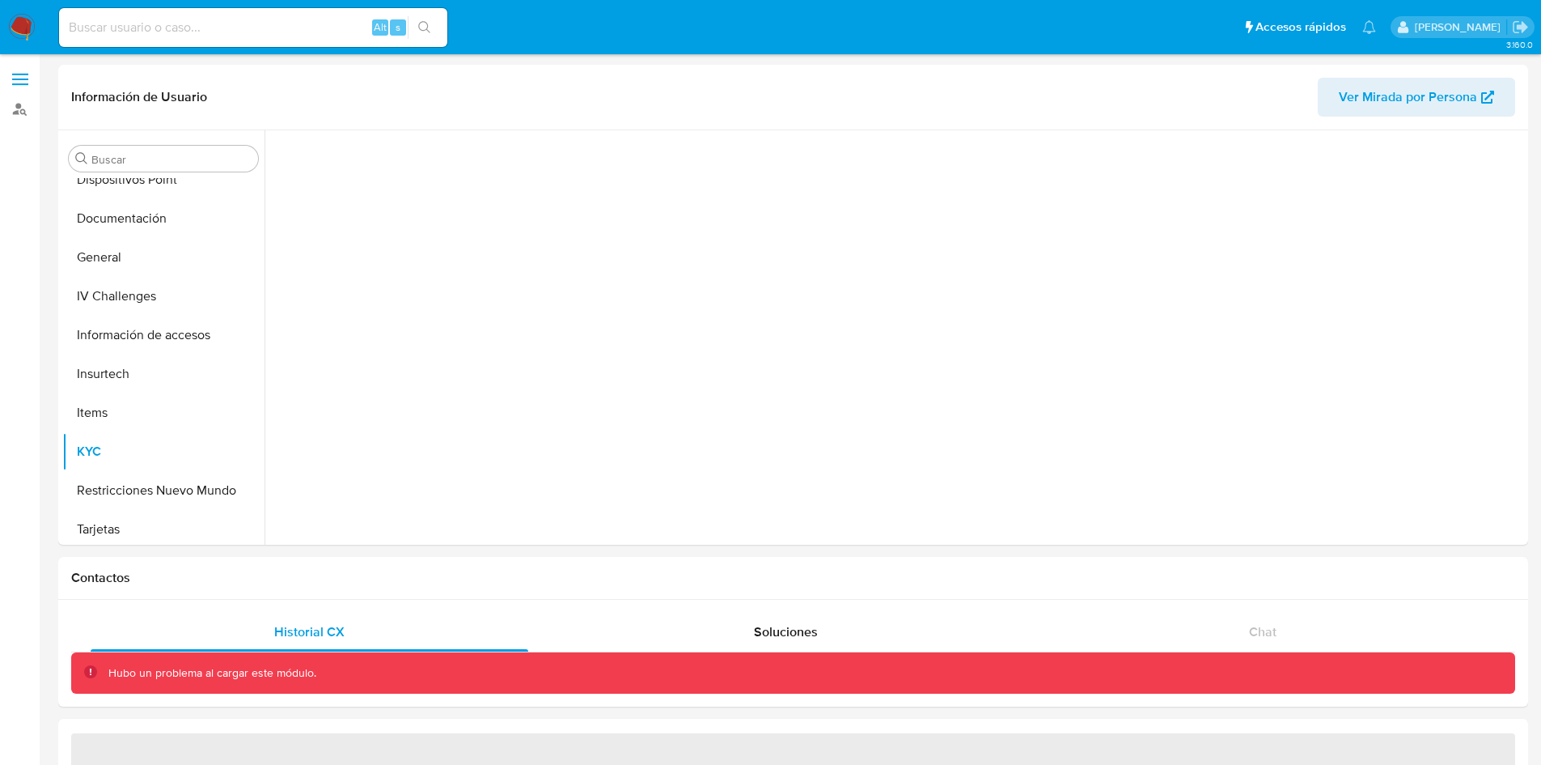
scroll to position [295, 0]
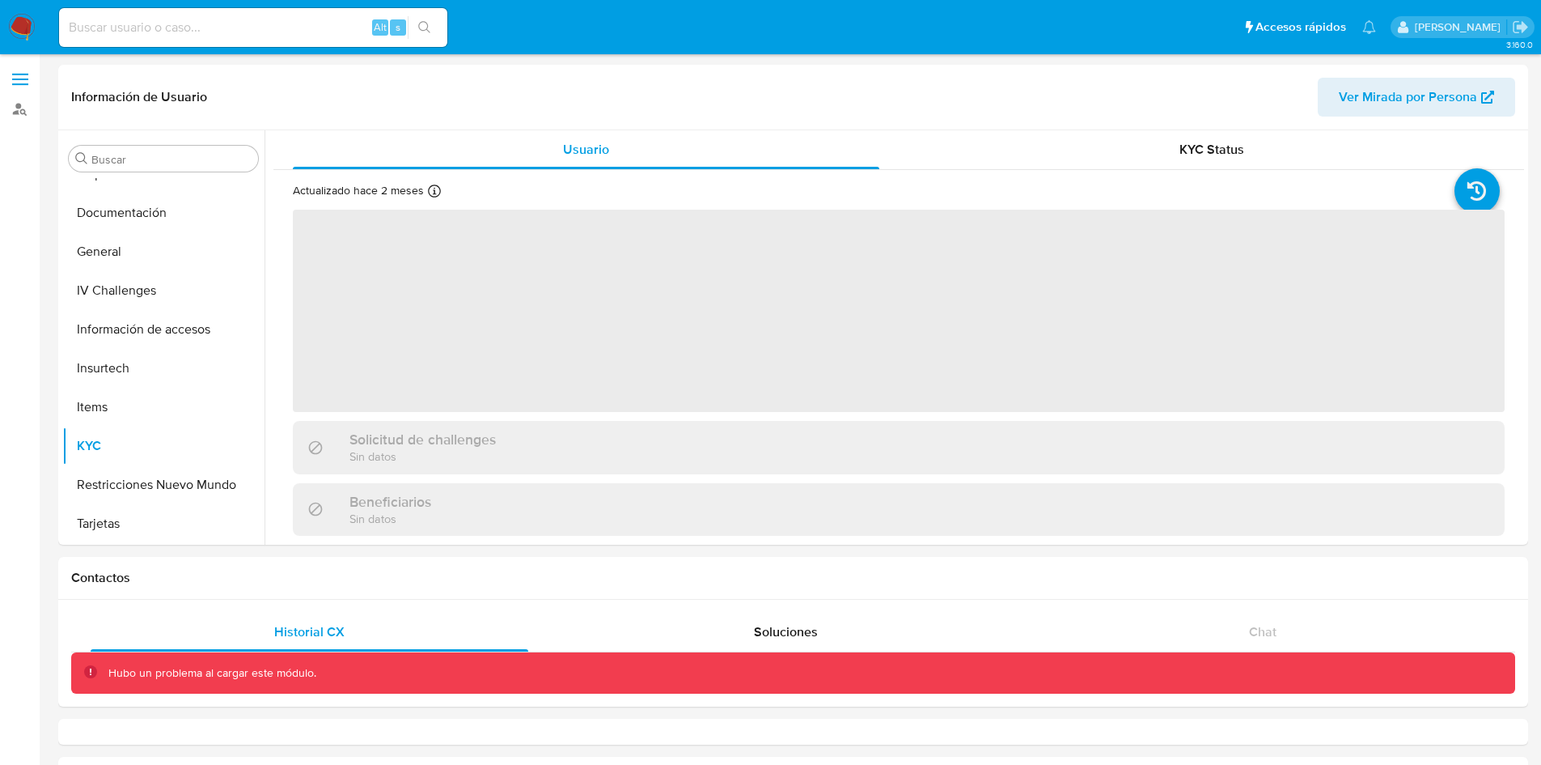
select select "10"
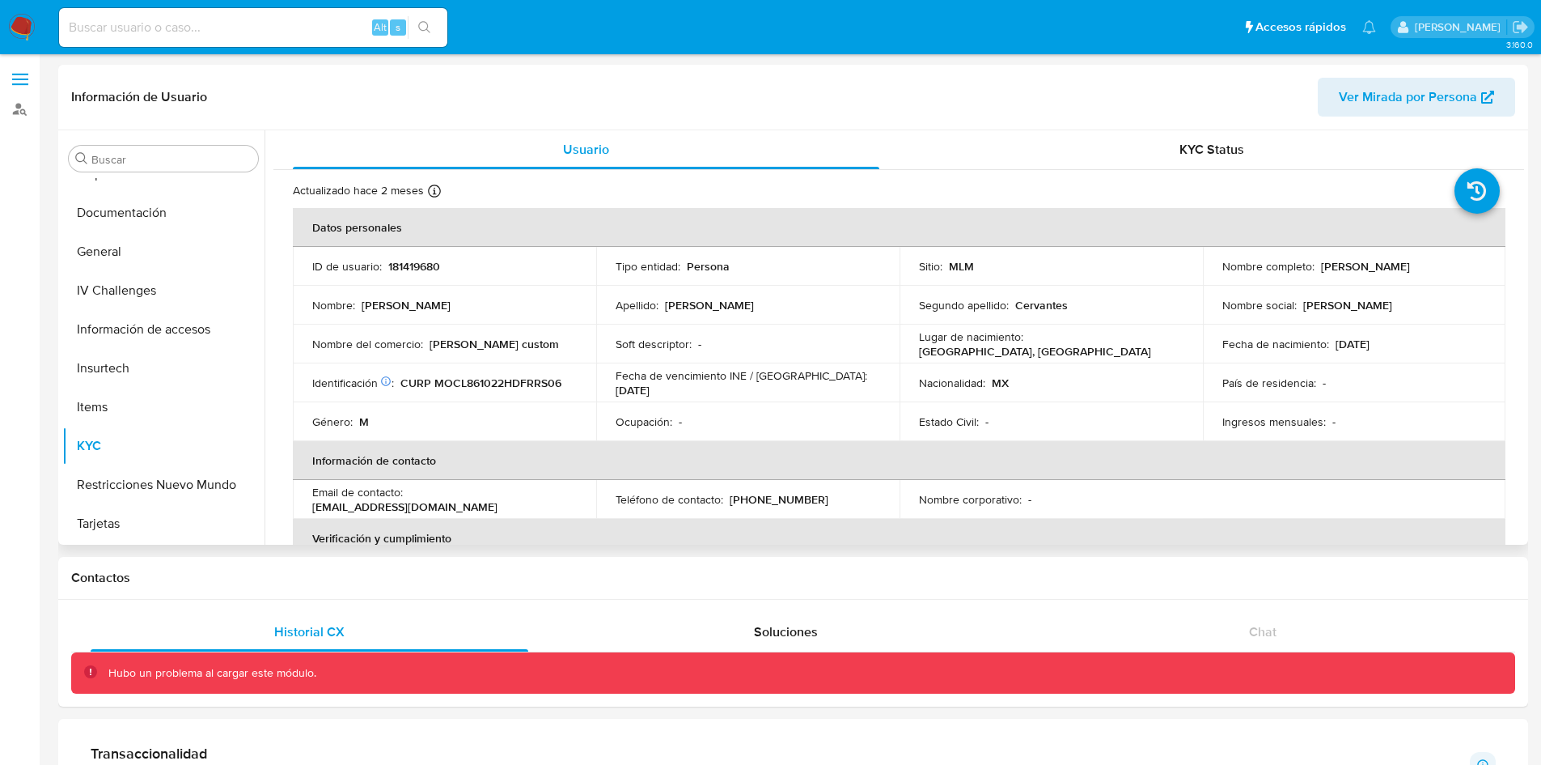
drag, startPoint x: 1477, startPoint y: 268, endPoint x: 1316, endPoint y: 268, distance: 161.0
click at [1316, 268] on div "Nombre completo : [PERSON_NAME]" at bounding box center [1355, 266] width 265 height 15
copy p "[PERSON_NAME]"
